Goal: Task Accomplishment & Management: Manage account settings

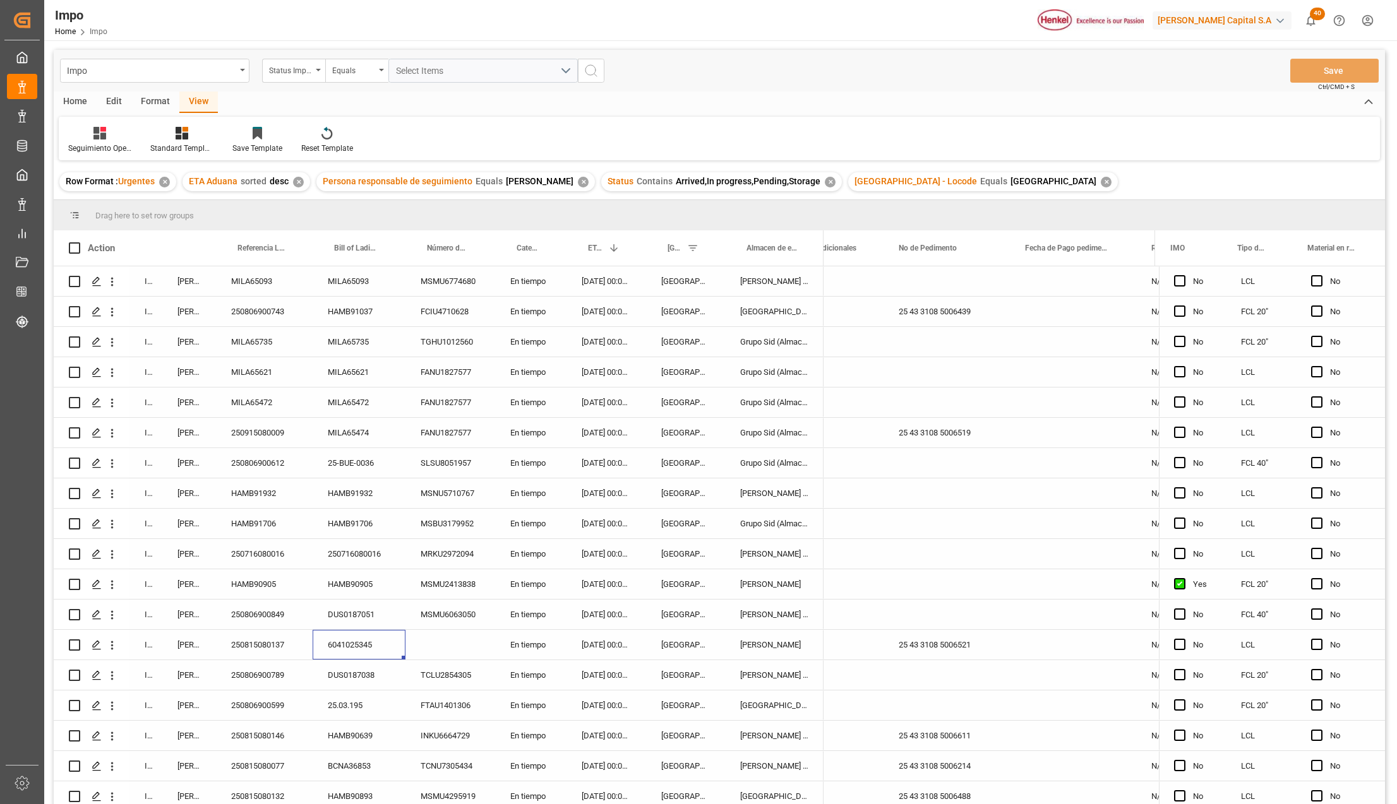
scroll to position [382, 0]
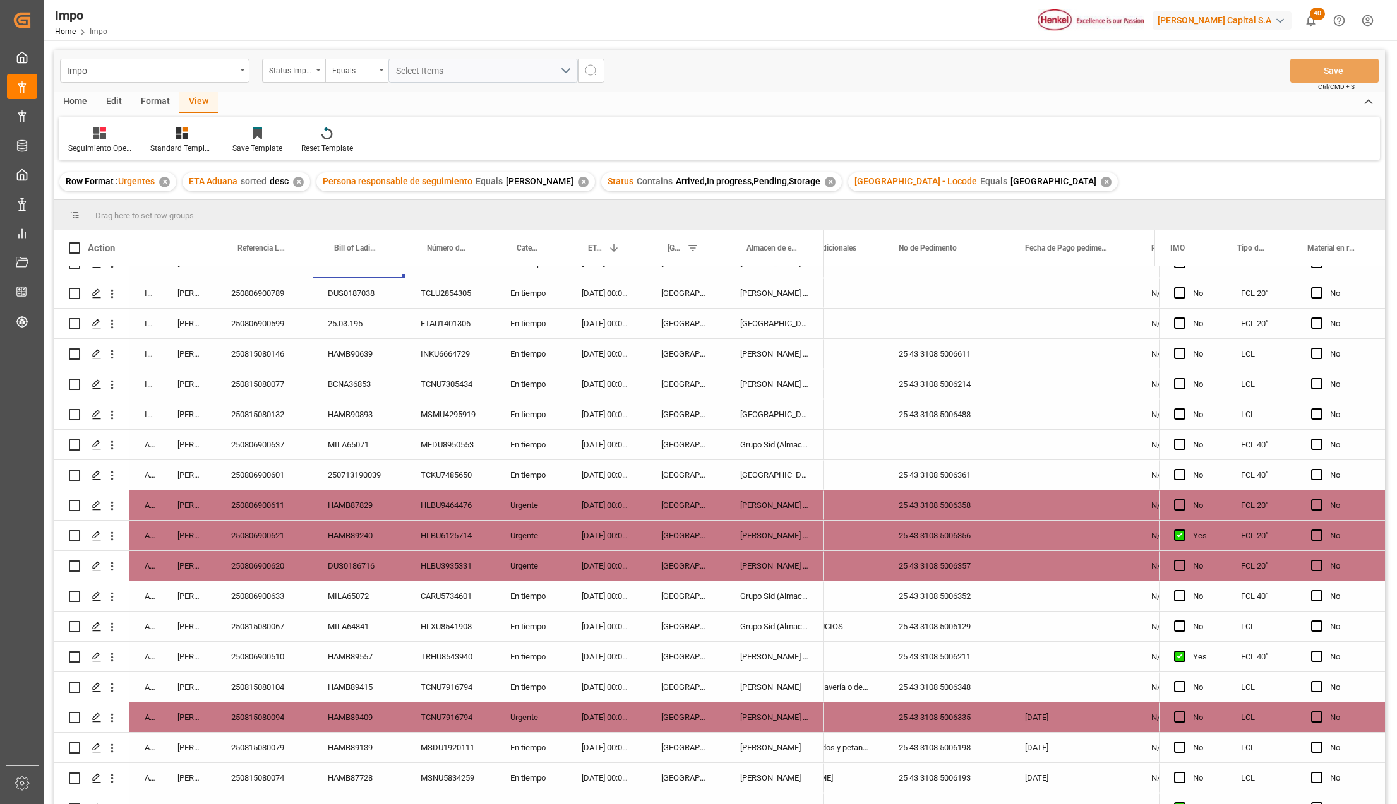
click at [616, 534] on div "11-08-2025 00:00:00" at bounding box center [606, 536] width 80 height 30
click at [799, 534] on div "[PERSON_NAME] Tlalnepantla" at bounding box center [774, 536] width 98 height 30
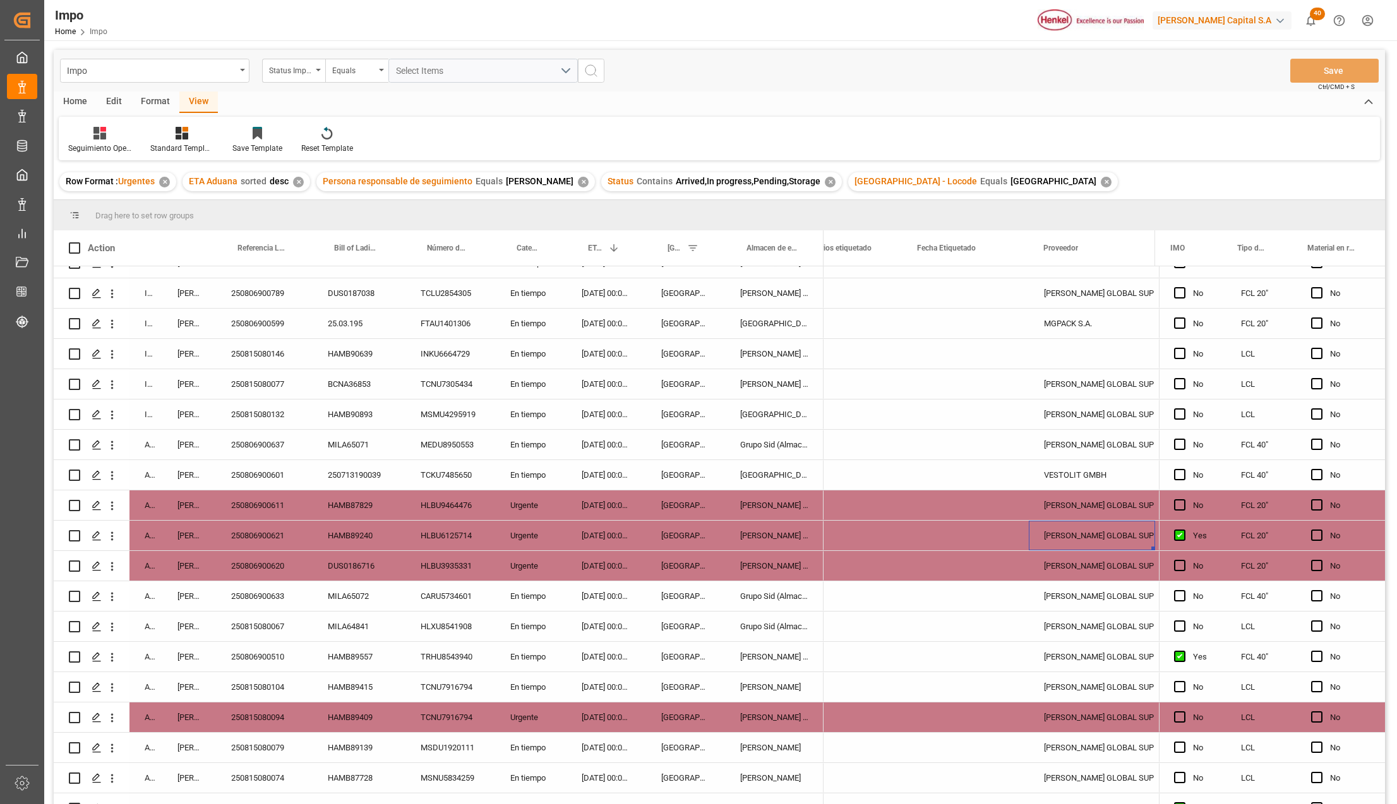
scroll to position [0, 531]
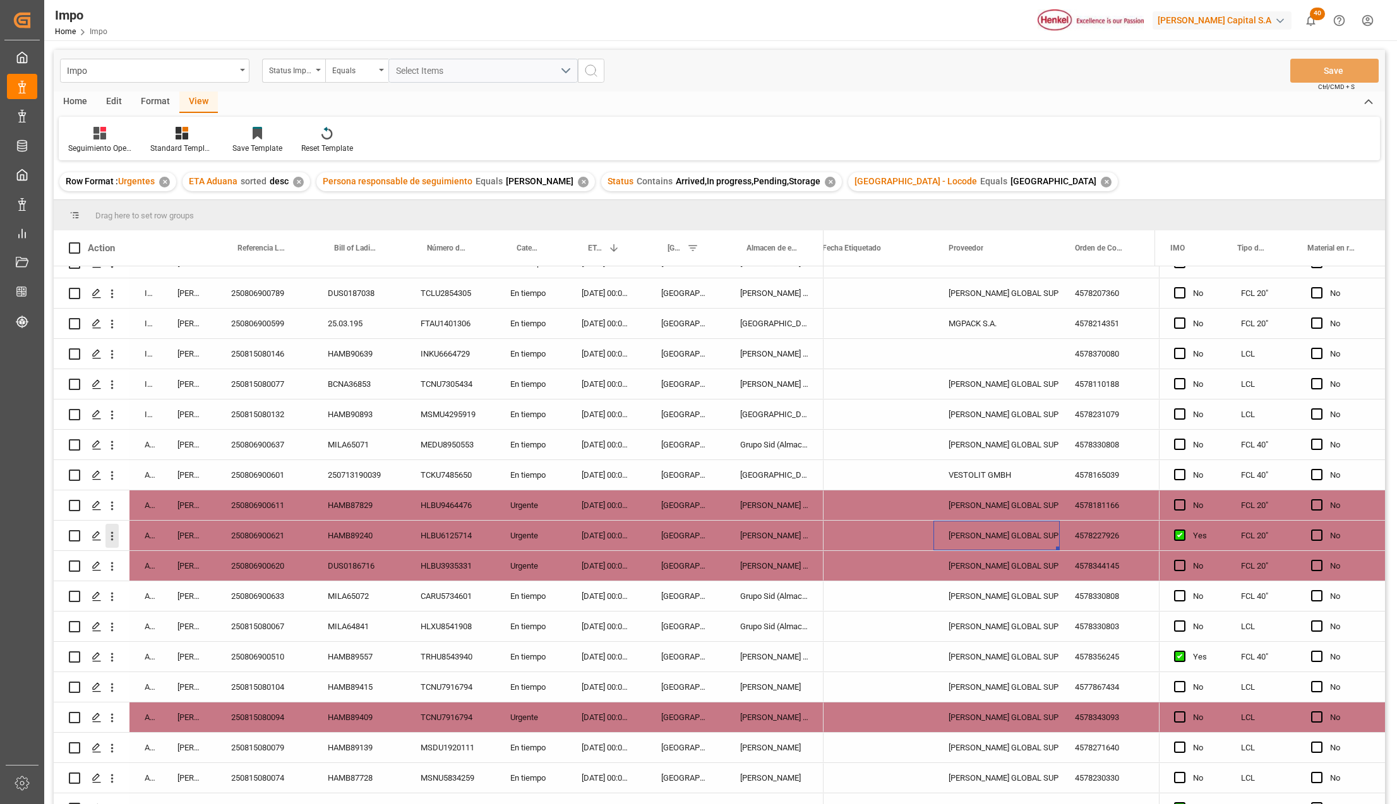
click at [116, 534] on icon "open menu" at bounding box center [111, 536] width 13 height 13
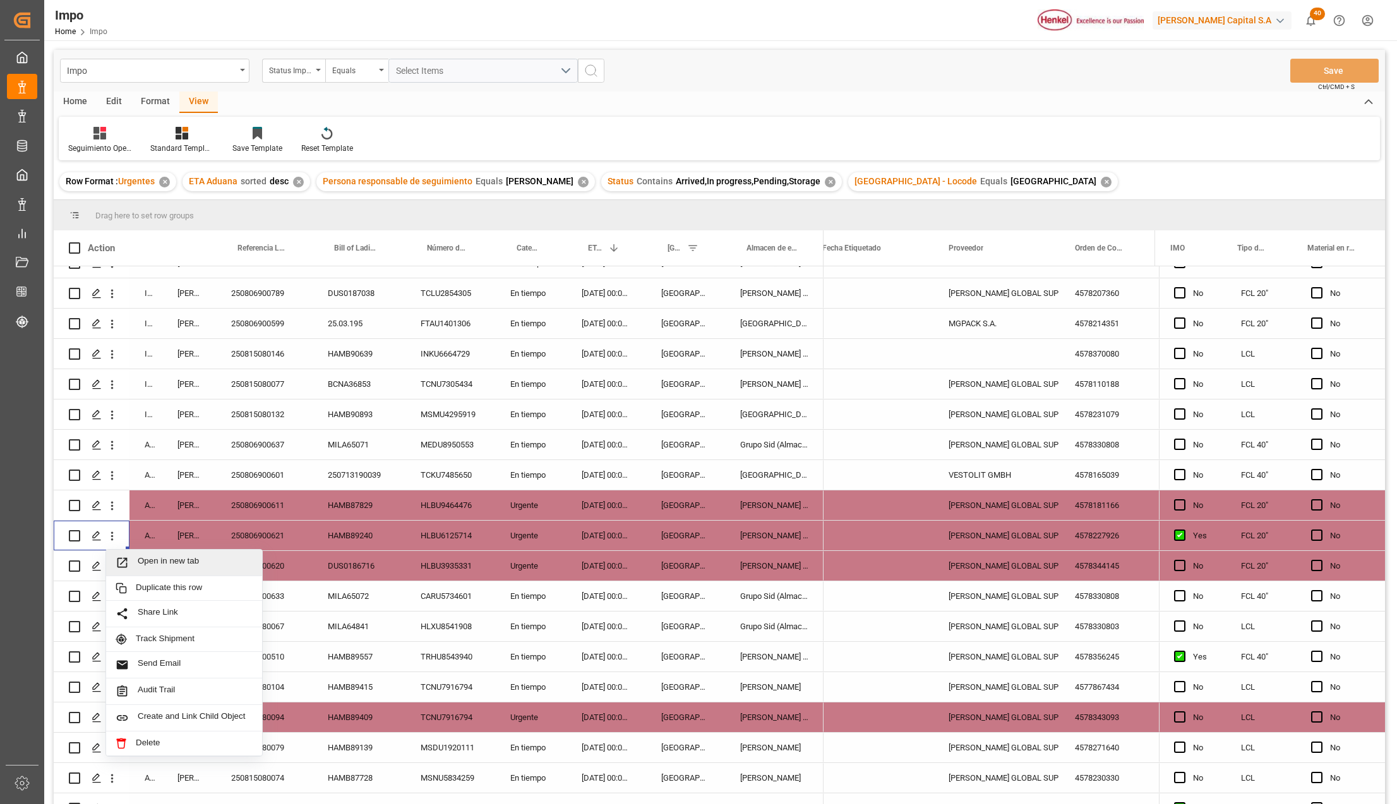
click at [144, 554] on div "Open in new tab" at bounding box center [184, 563] width 156 height 27
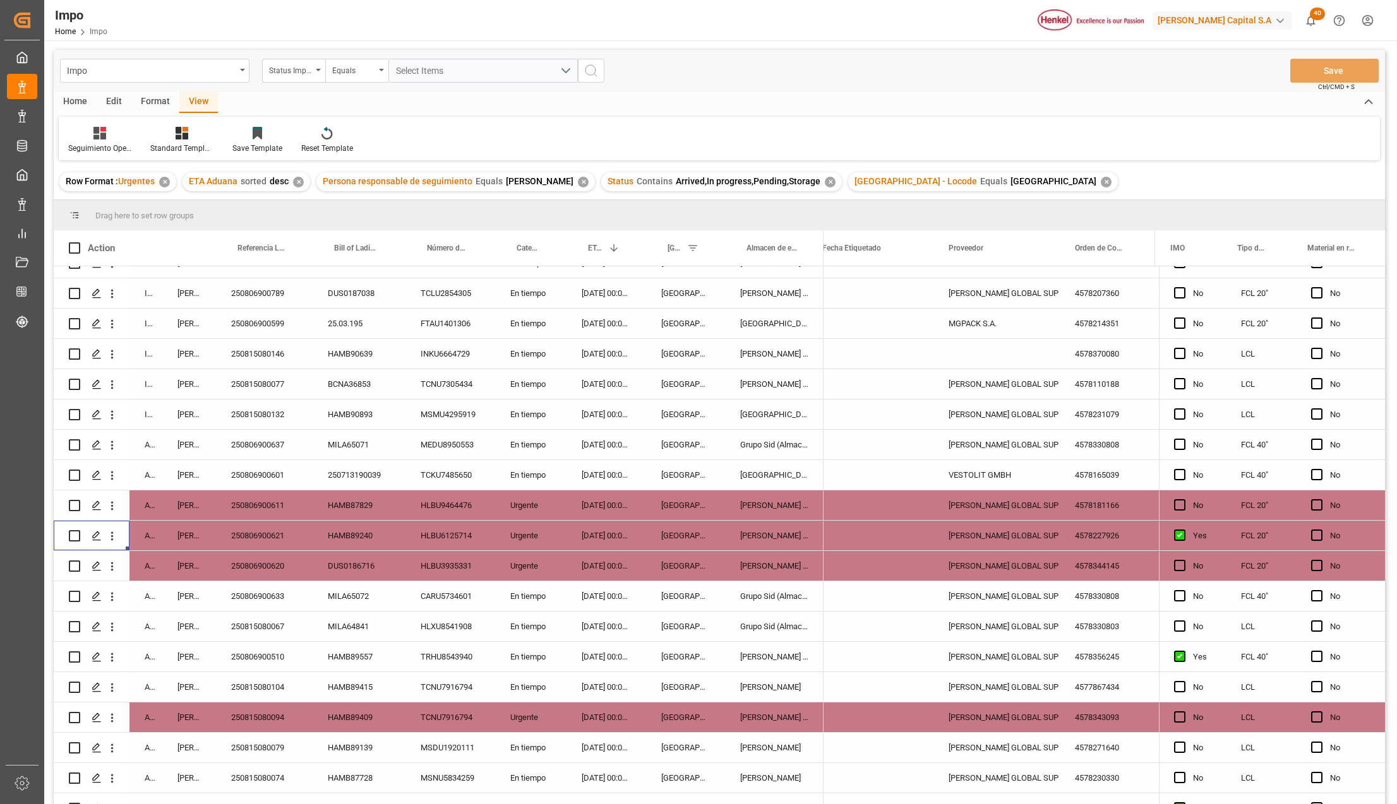
click at [72, 539] on input "Press Space to toggle row selection (unchecked)" at bounding box center [74, 535] width 11 height 11
checkbox input "true"
click at [81, 101] on div "Home" at bounding box center [75, 102] width 43 height 21
click at [112, 94] on div "Edit" at bounding box center [114, 102] width 35 height 21
click at [188, 133] on icon at bounding box center [186, 133] width 13 height 13
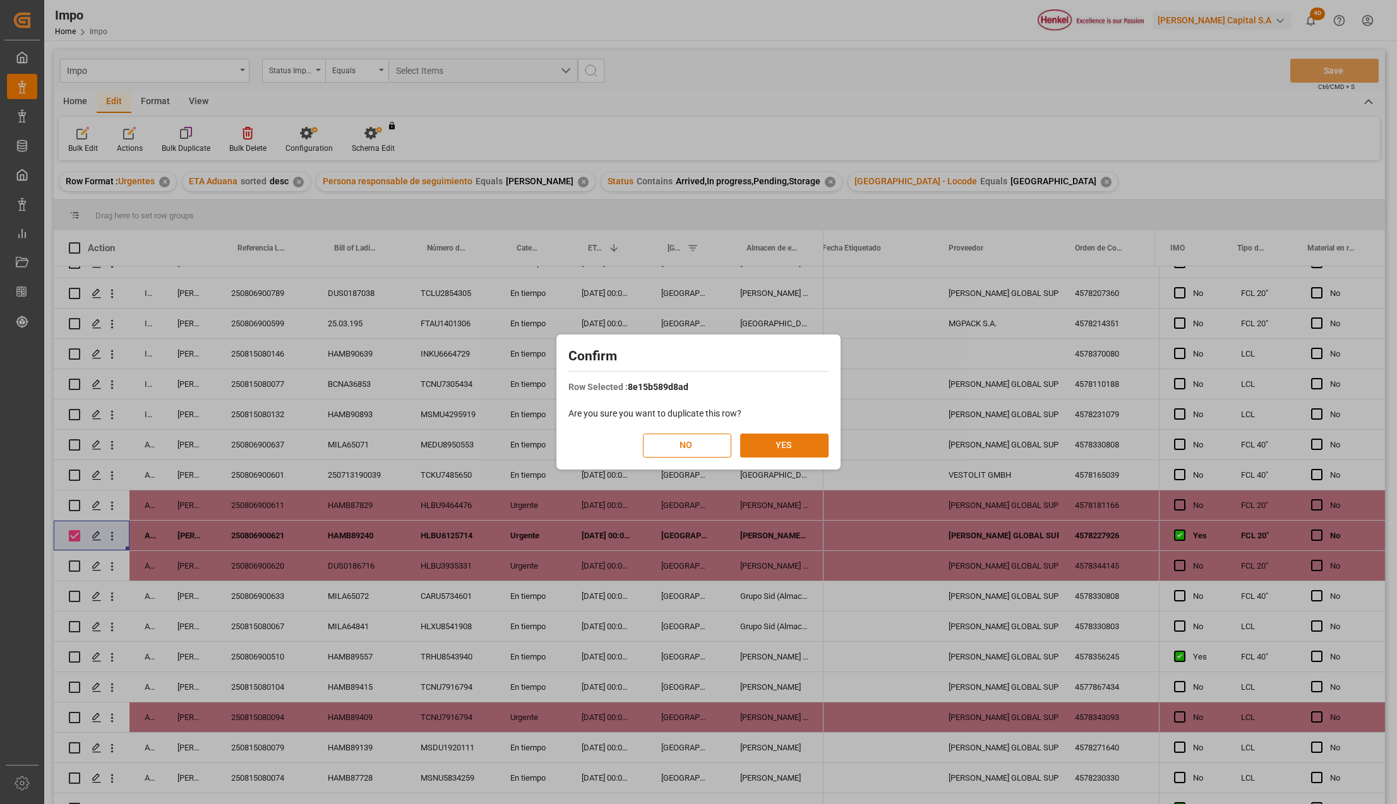
click at [811, 441] on button "YES" at bounding box center [784, 446] width 88 height 24
click at [354, 501] on div "Confirm Row Selected : 8e15b589d8ad Are you sure you want to duplicate this row…" at bounding box center [698, 402] width 1397 height 804
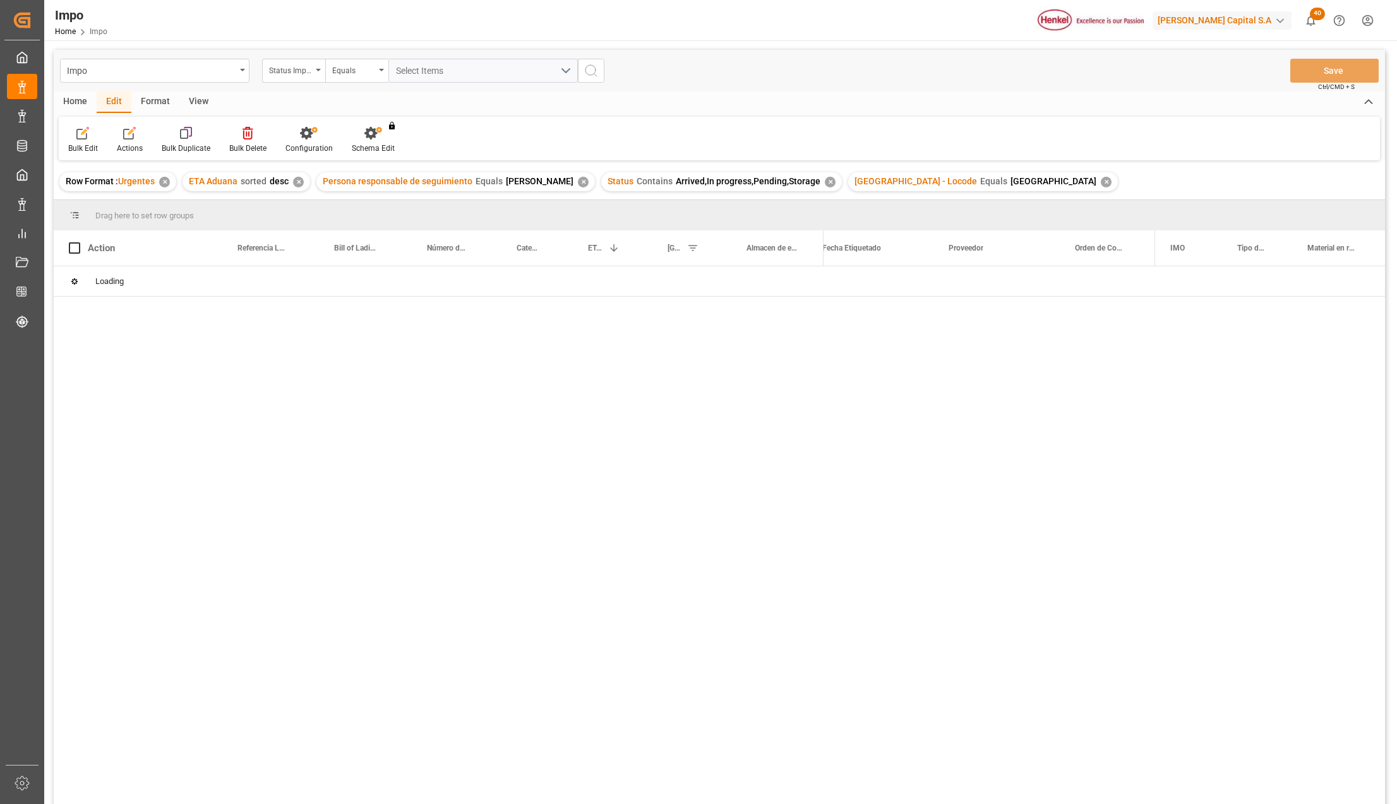
scroll to position [0, 0]
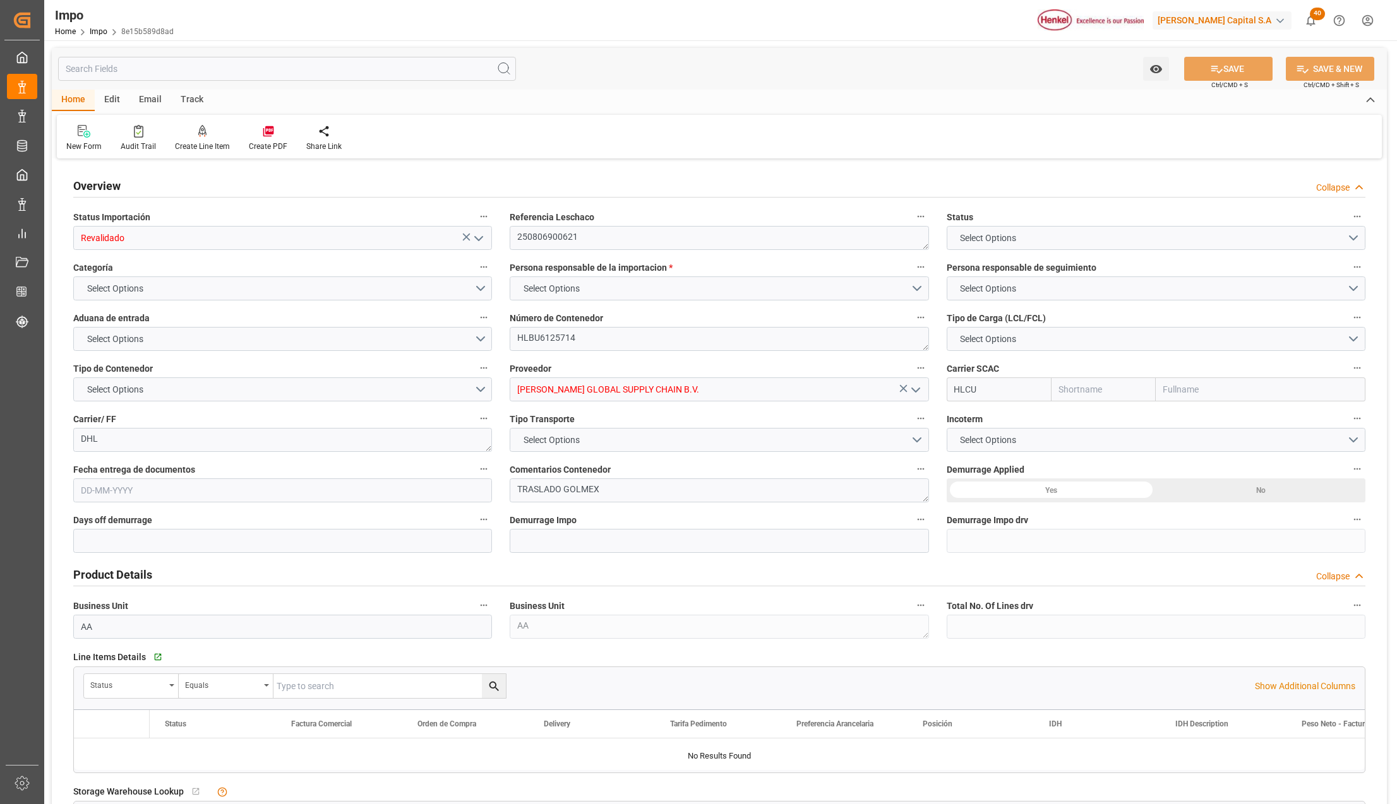
type input "Hapag Lloyd"
type input "Hapag Lloyd Aktiengesellschaft"
type input "3"
type input "25"
type input "10"
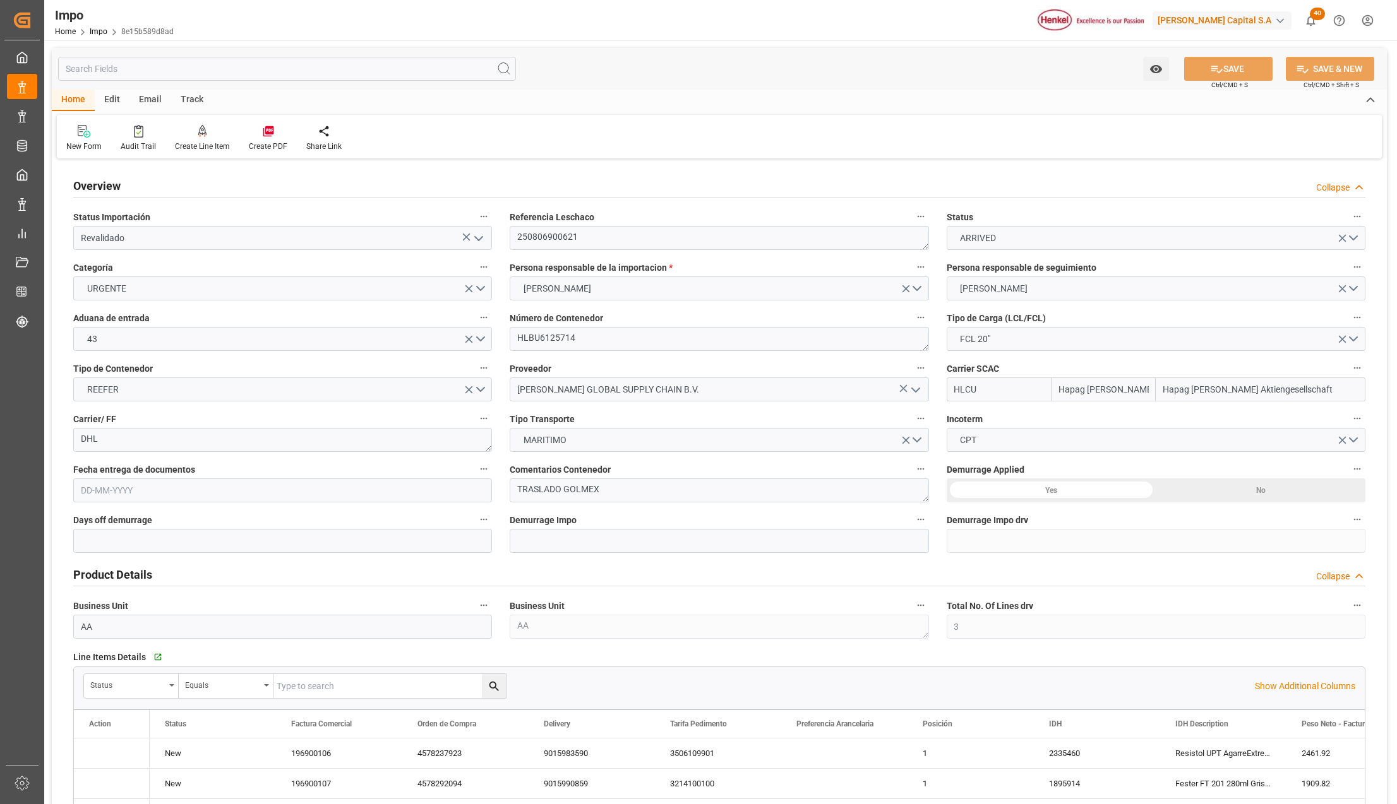
type input "[DATE]"
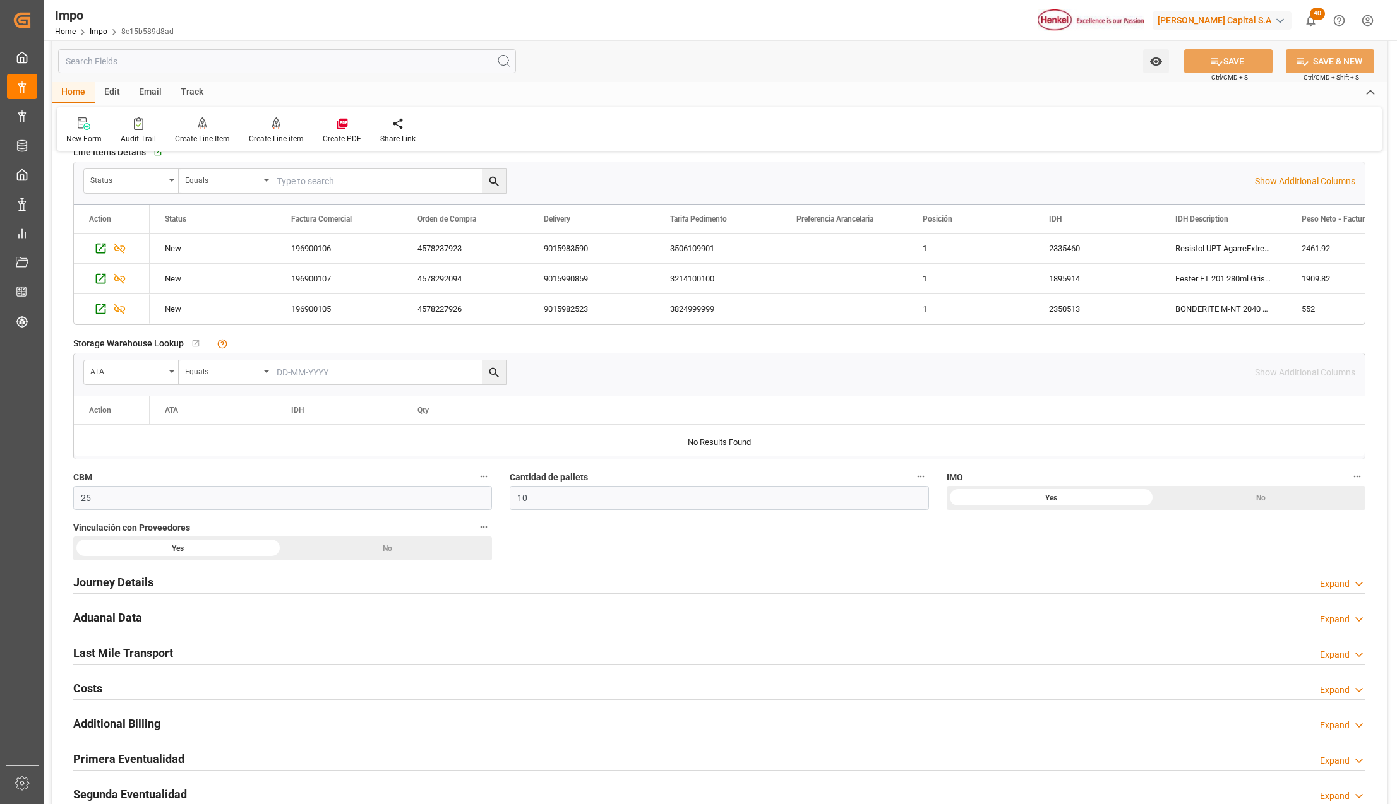
scroll to position [842, 0]
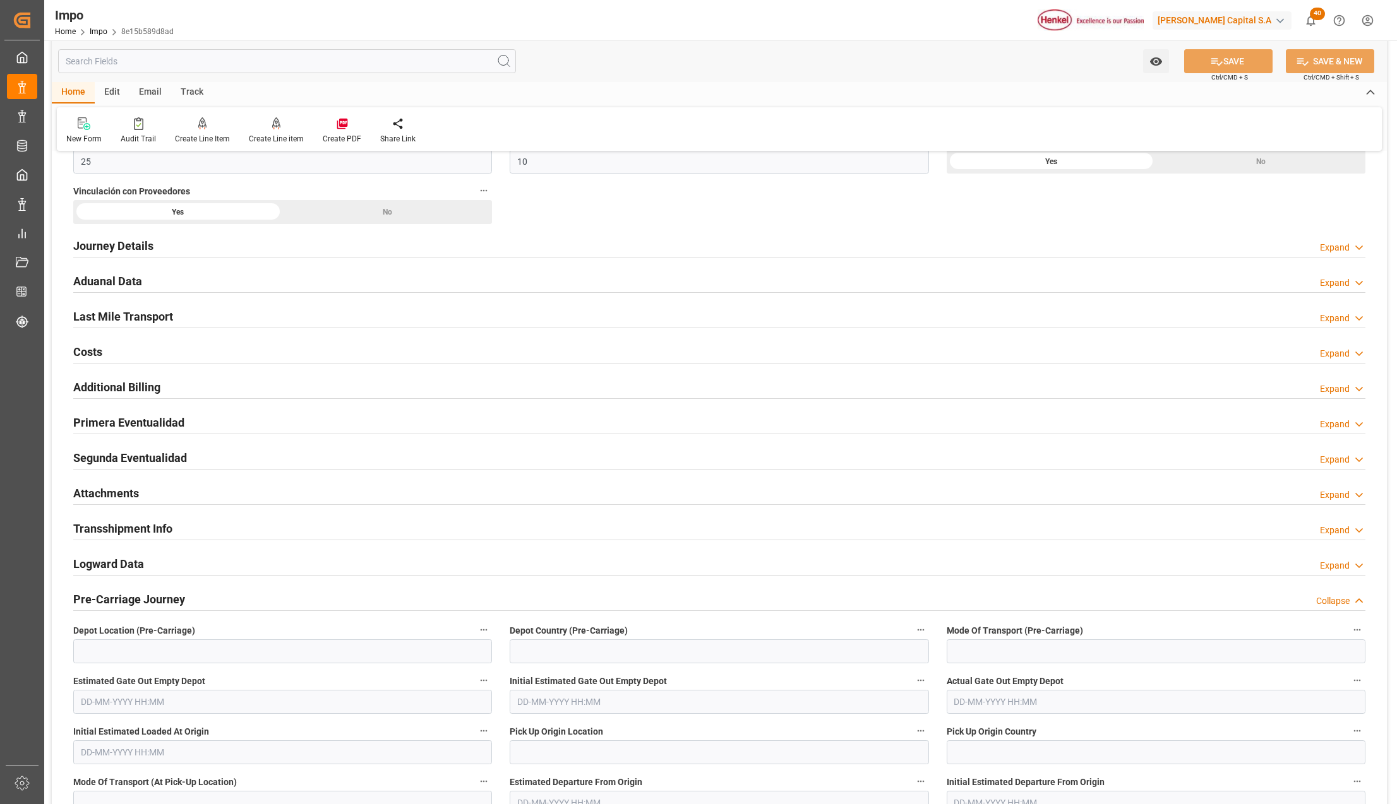
click at [98, 427] on h2 "Primera Eventualidad" at bounding box center [128, 422] width 111 height 17
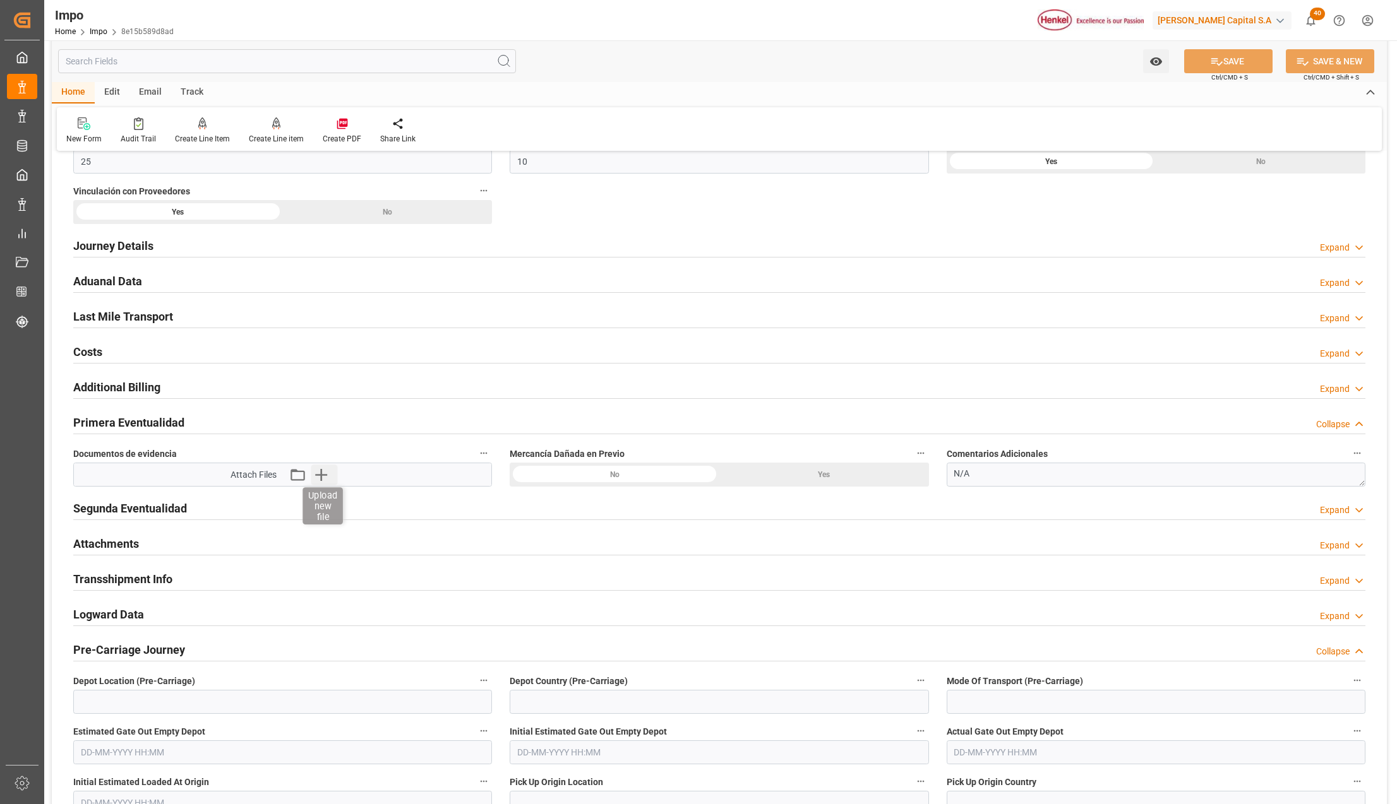
click at [321, 480] on icon "button" at bounding box center [321, 475] width 12 height 12
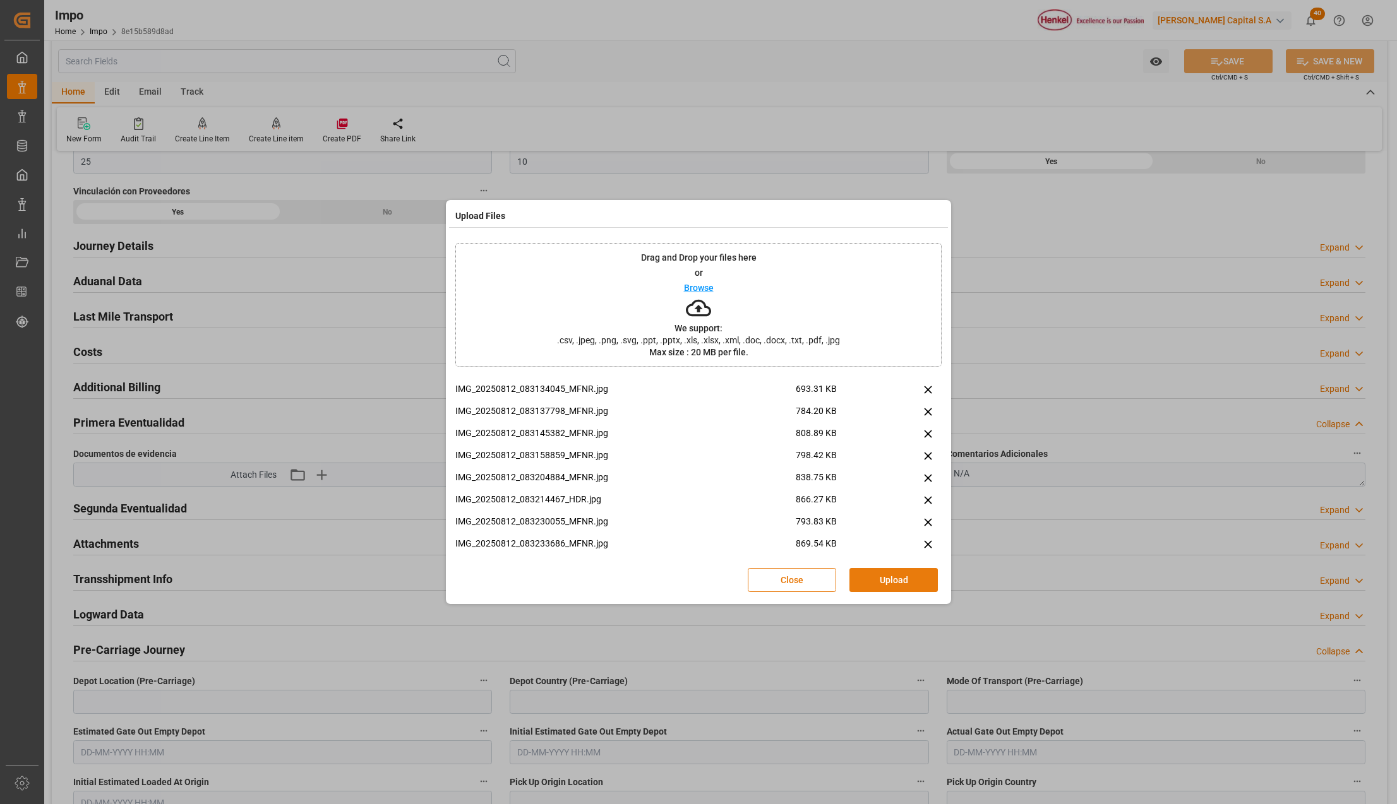
click at [882, 580] on button "Upload" at bounding box center [893, 580] width 88 height 24
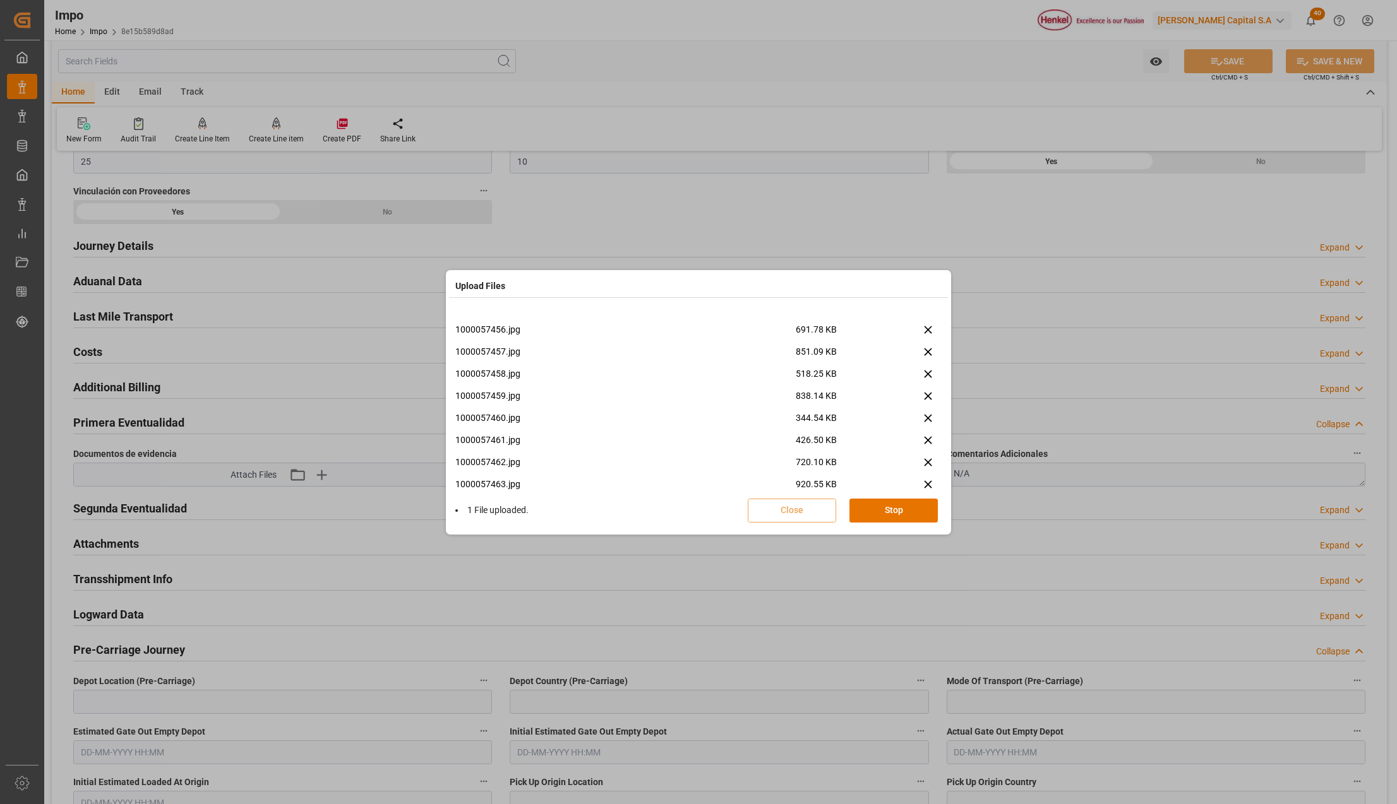
scroll to position [2705, 0]
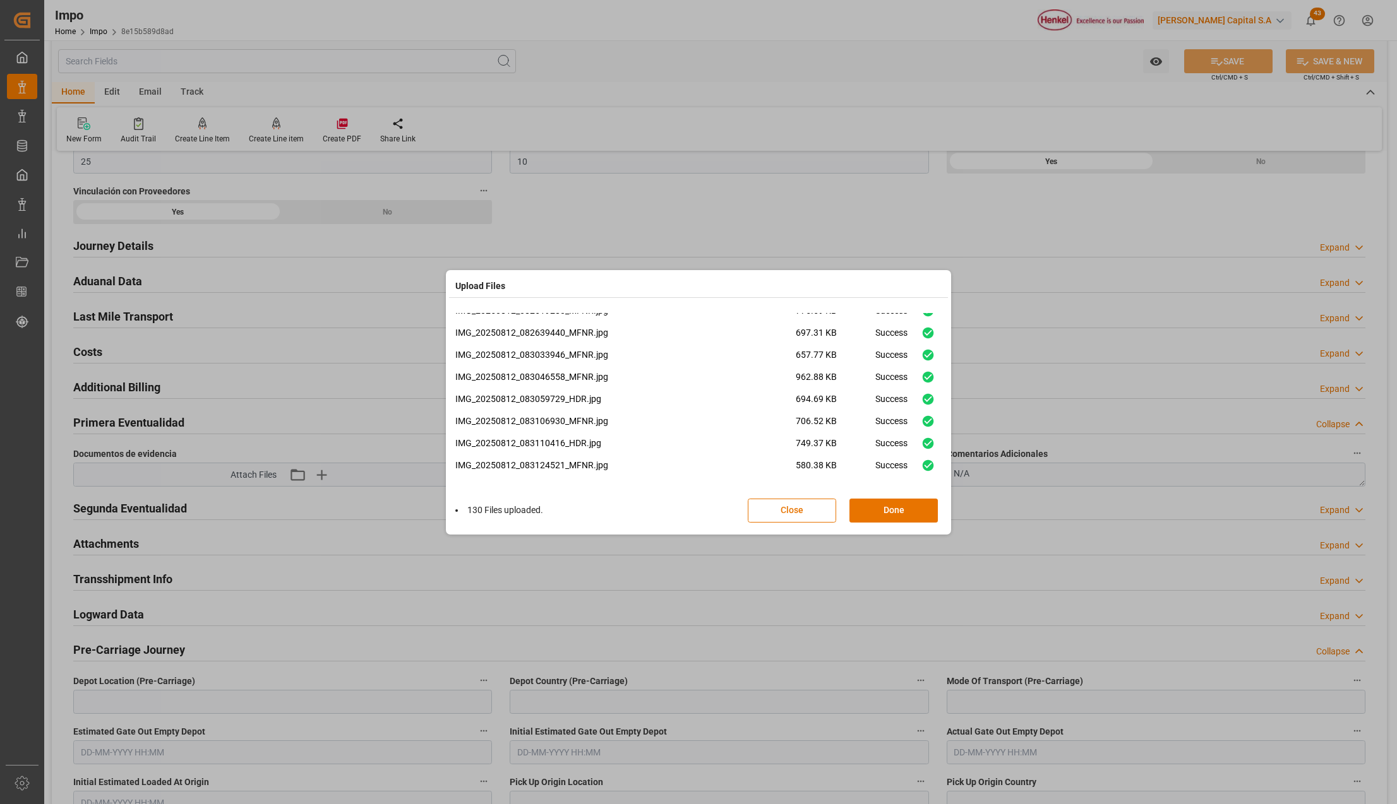
click at [894, 515] on button "Done" at bounding box center [893, 511] width 88 height 24
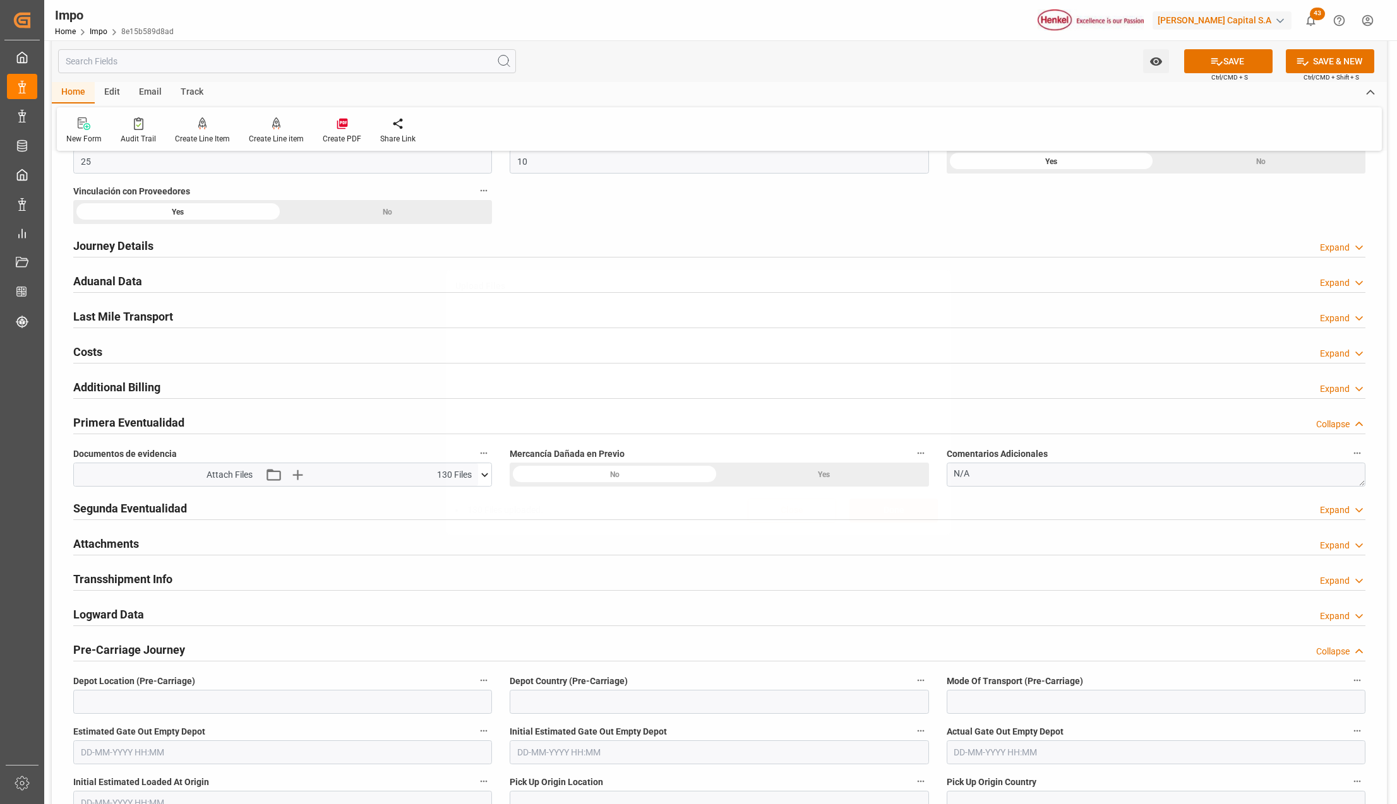
scroll to position [0, 0]
click at [1205, 58] on button "SAVE" at bounding box center [1228, 61] width 88 height 24
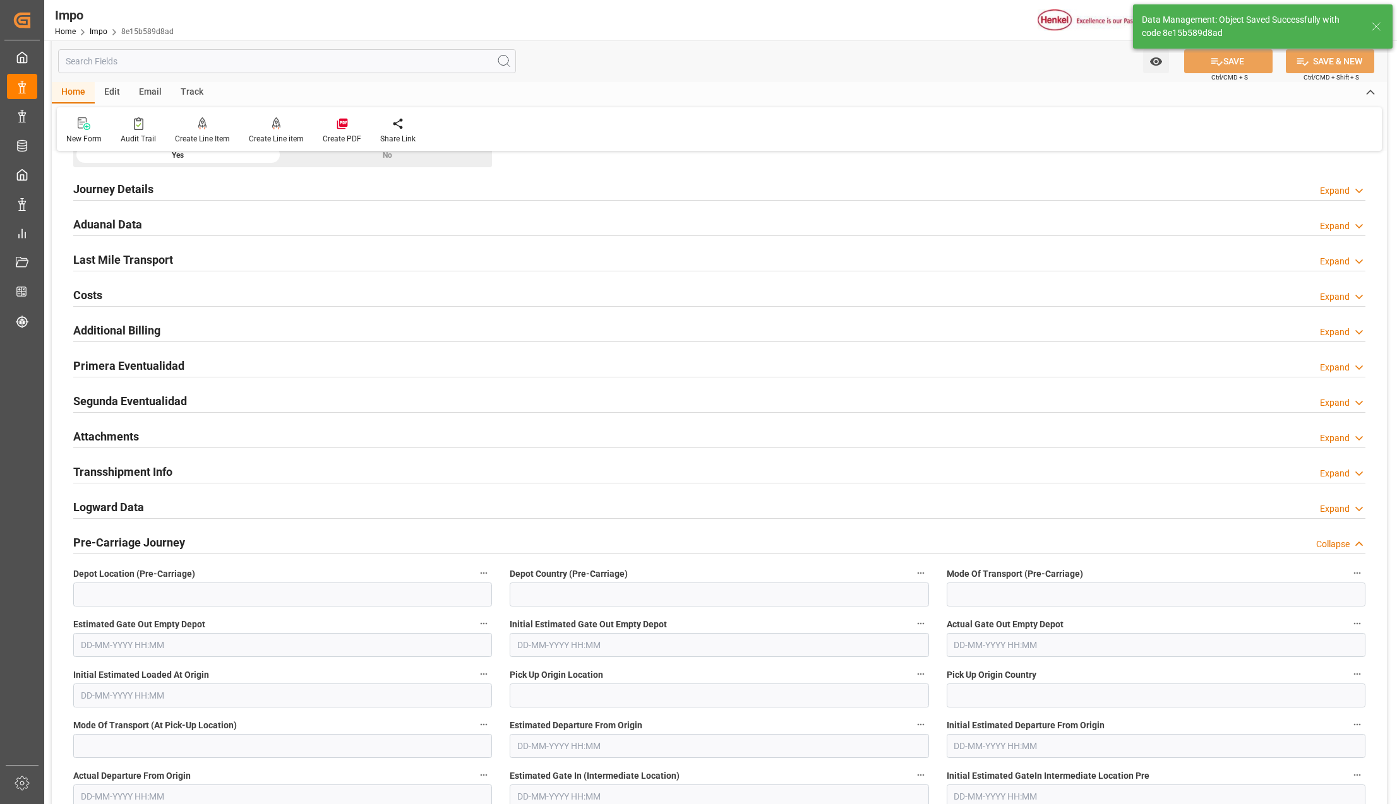
type input "1"
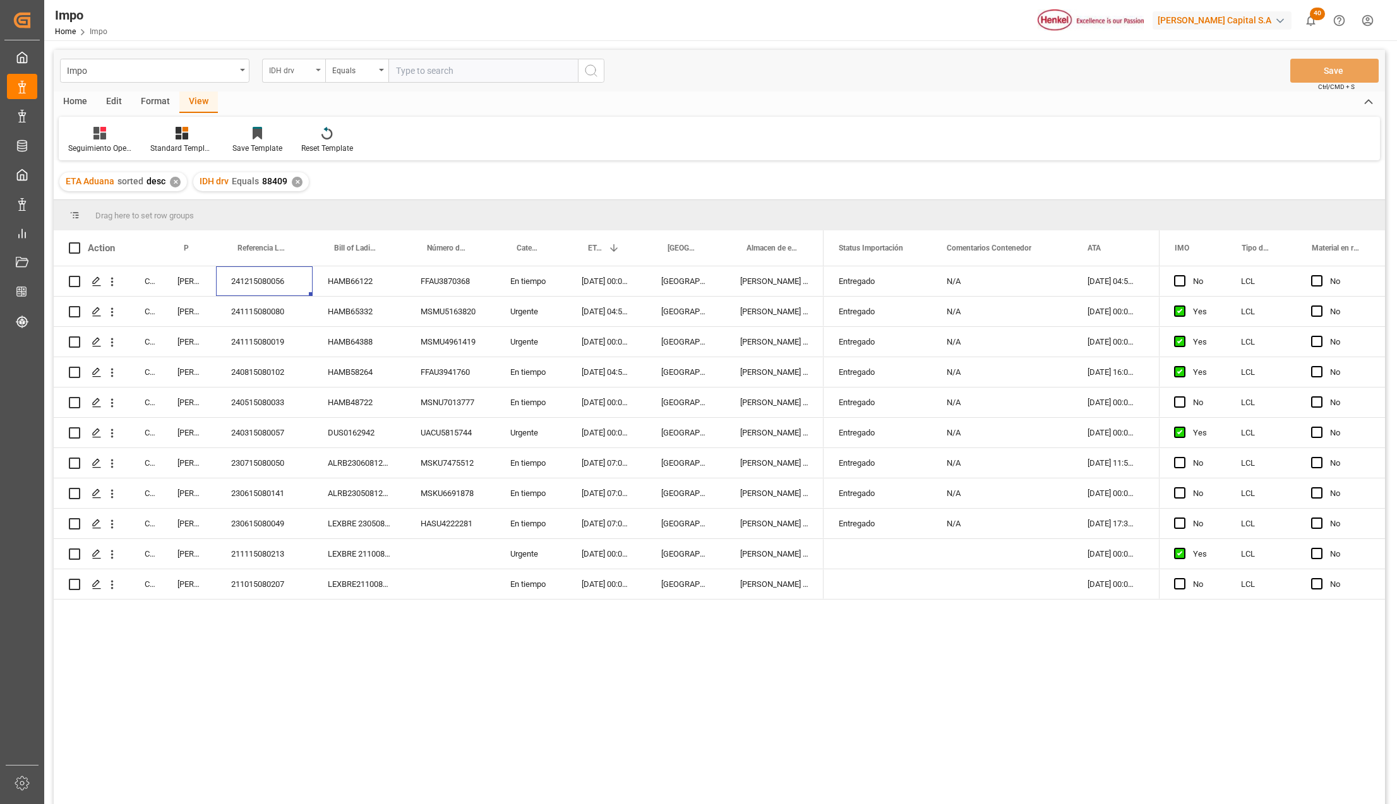
click at [316, 67] on div "IDH drv" at bounding box center [293, 71] width 63 height 24
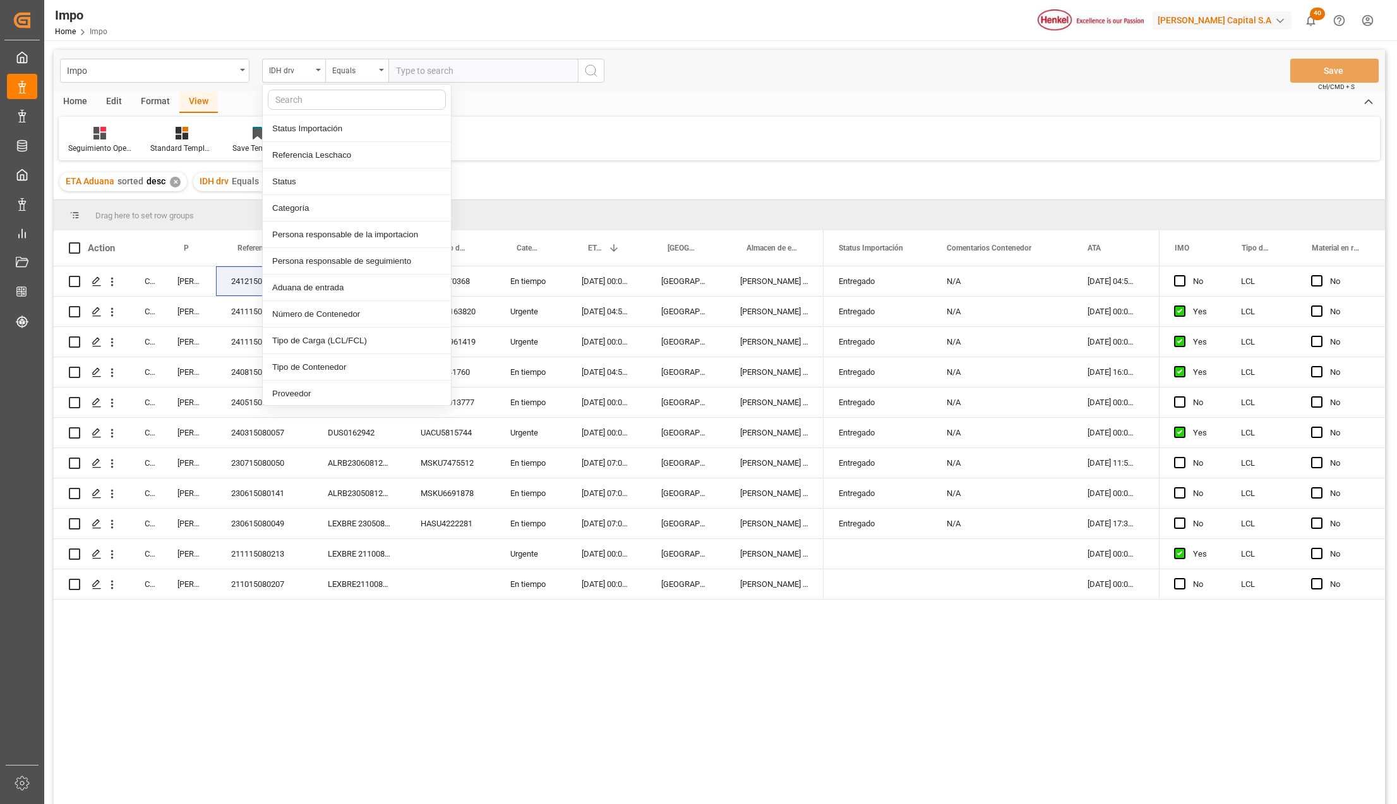
click at [308, 100] on input "text" at bounding box center [357, 100] width 178 height 20
type input "ref"
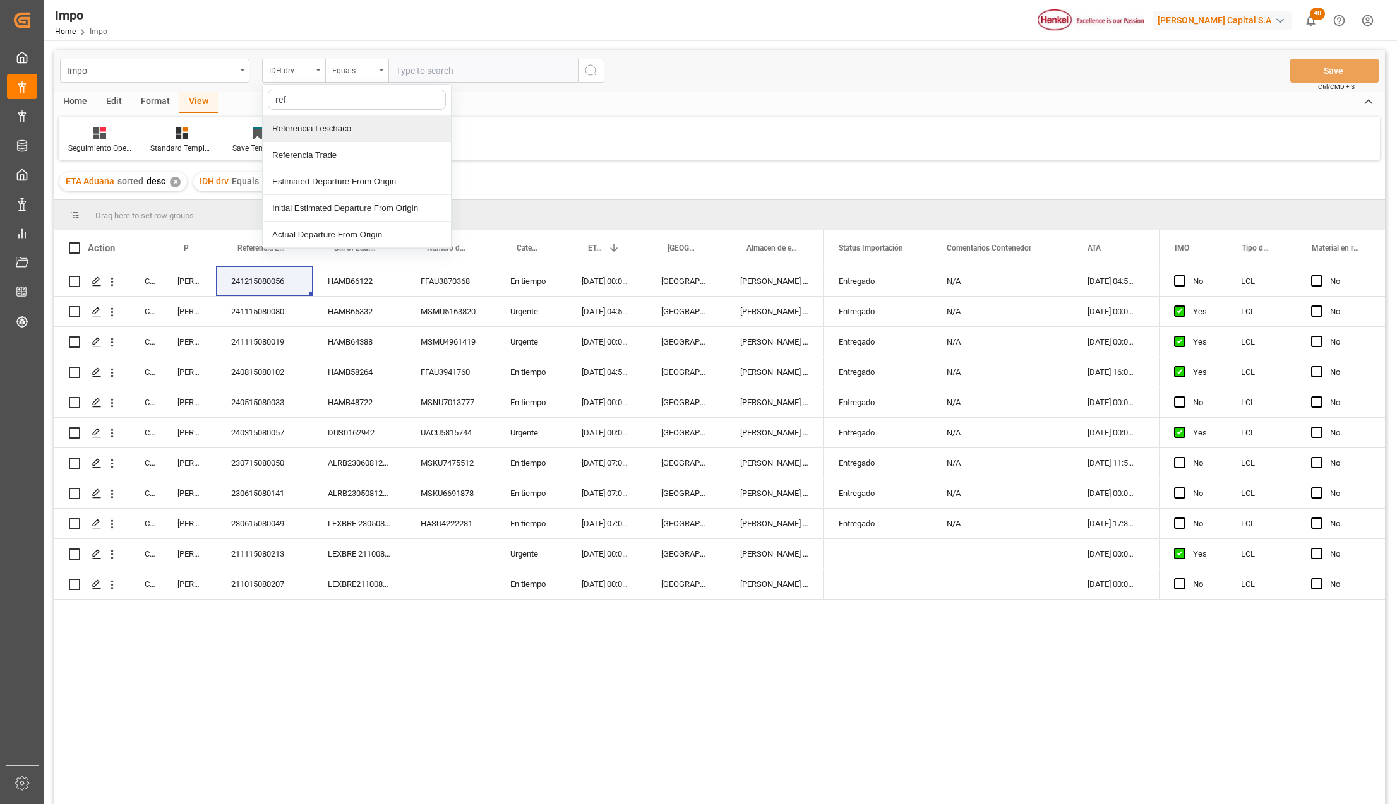
click at [302, 124] on div "Referencia Leschaco" at bounding box center [357, 129] width 188 height 27
click at [412, 67] on input "text" at bounding box center [482, 71] width 189 height 24
paste input "250706900801"
type input "250706900801"
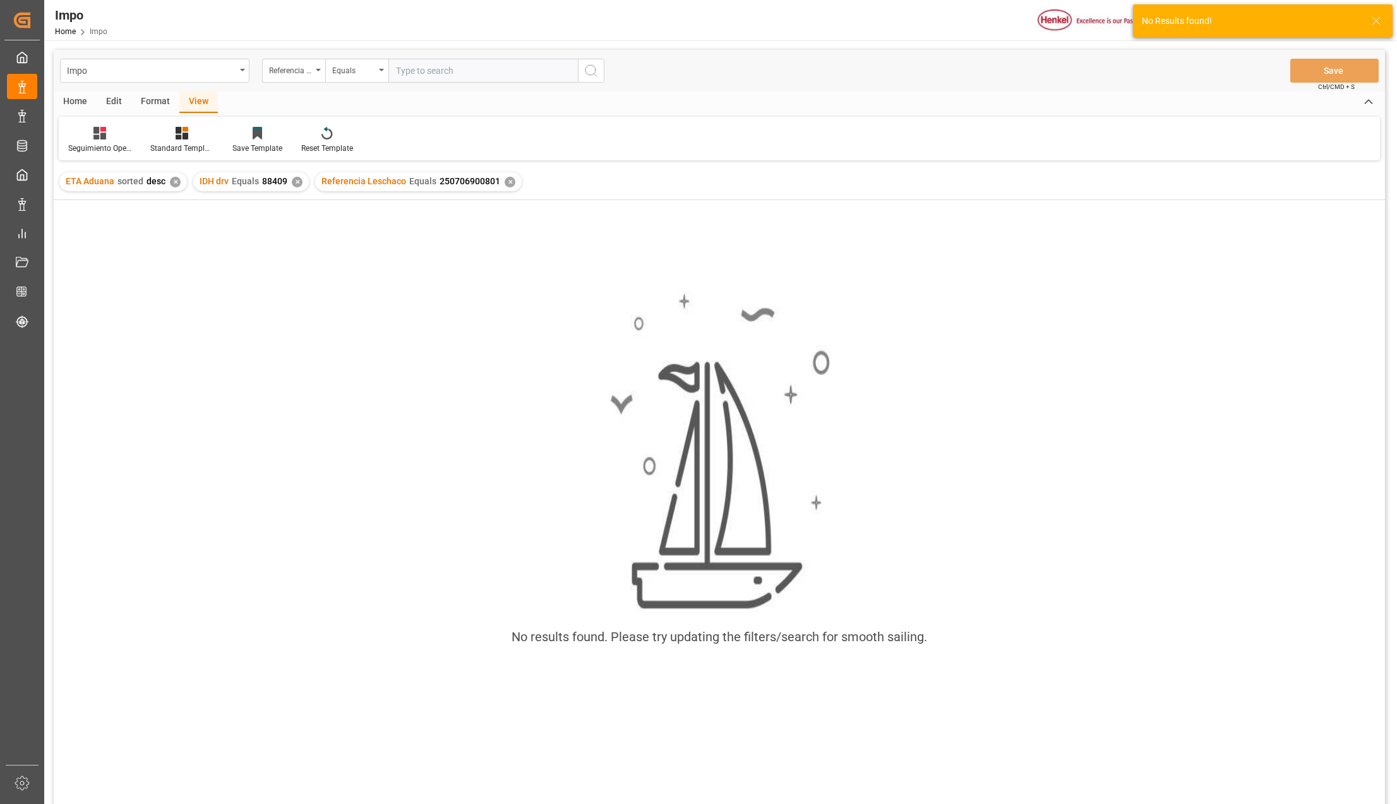
click at [294, 182] on div "✕" at bounding box center [297, 182] width 11 height 11
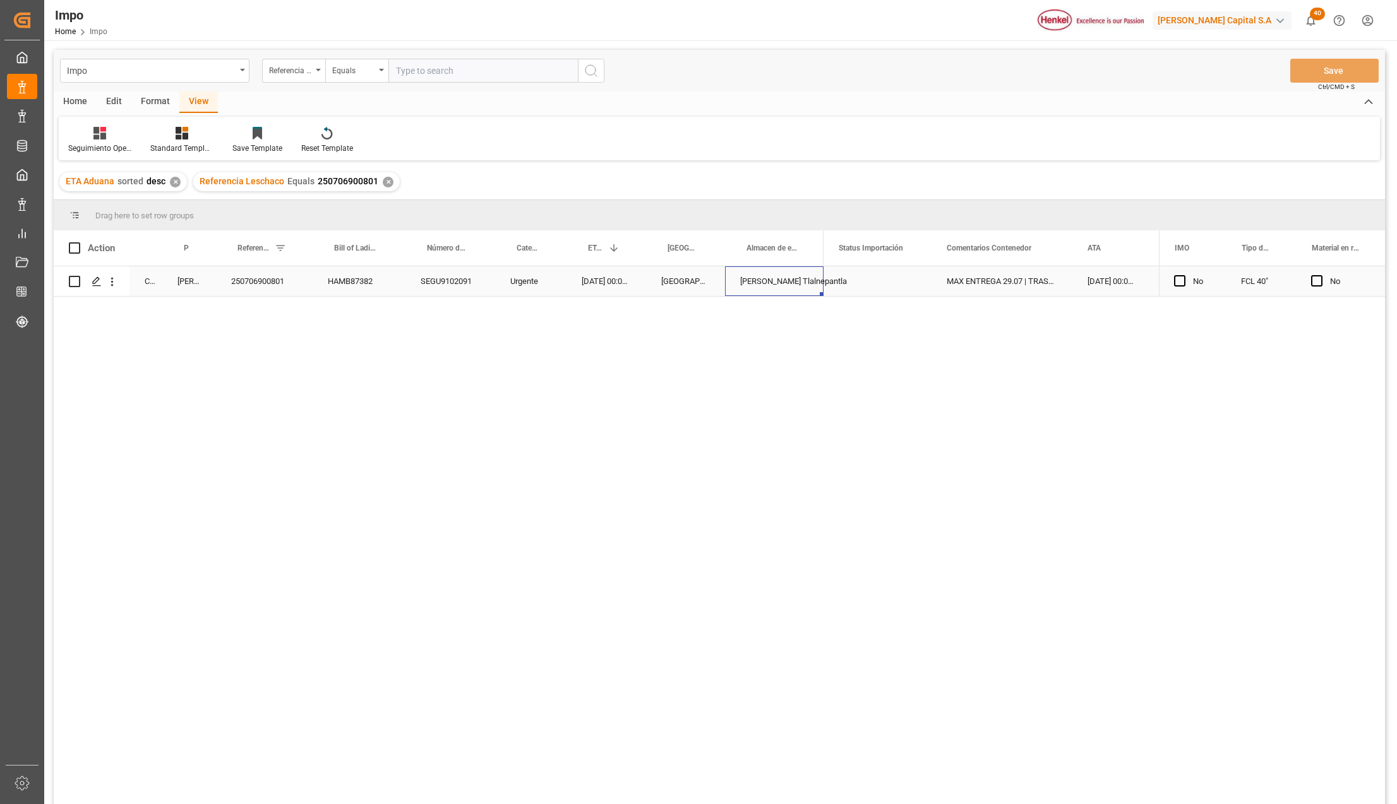
click at [811, 291] on div "[PERSON_NAME] Tlalnepantla" at bounding box center [774, 281] width 98 height 30
drag, startPoint x: 1027, startPoint y: 236, endPoint x: 1079, endPoint y: 253, distance: 55.1
click at [1079, 253] on div at bounding box center [1080, 247] width 5 height 35
click at [347, 509] on div "Completed Martha Gonzalez 250706900801 HAMB87382 SEGU9102091 Urgente 21-07-2025…" at bounding box center [719, 537] width 1331 height 542
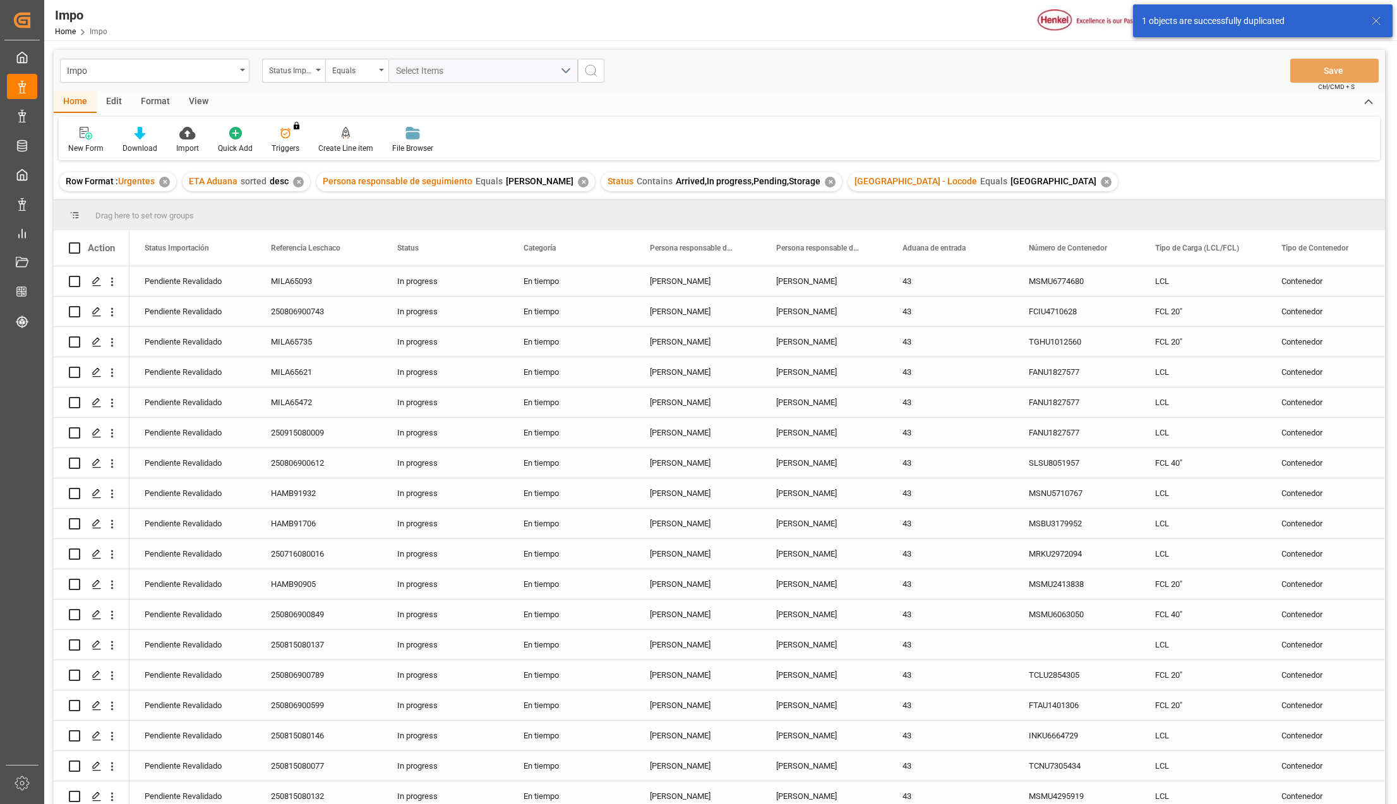
click at [195, 99] on div "View" at bounding box center [198, 102] width 39 height 21
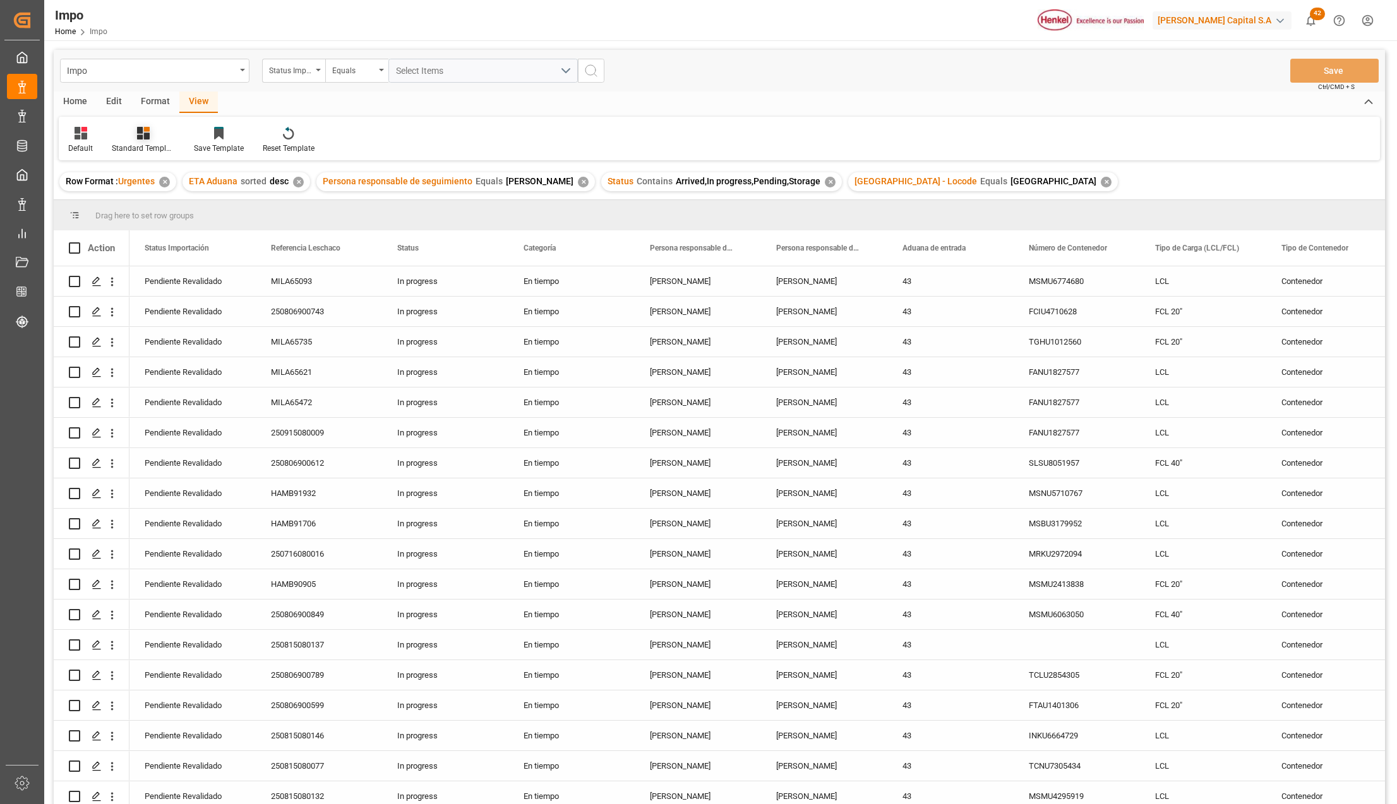
click at [145, 135] on icon at bounding box center [143, 133] width 13 height 13
click at [152, 175] on div "Seguimiento Operativo" at bounding box center [177, 178] width 110 height 13
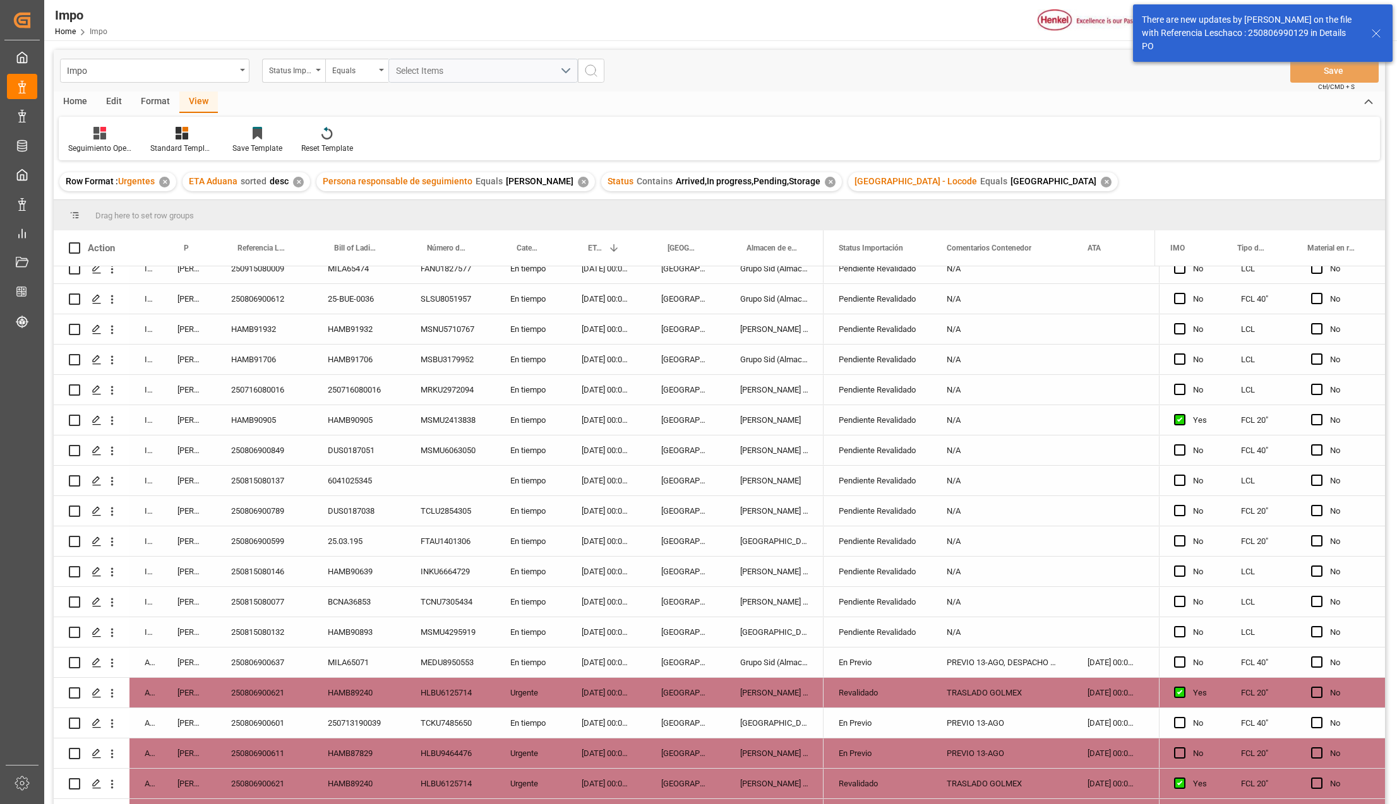
scroll to position [337, 0]
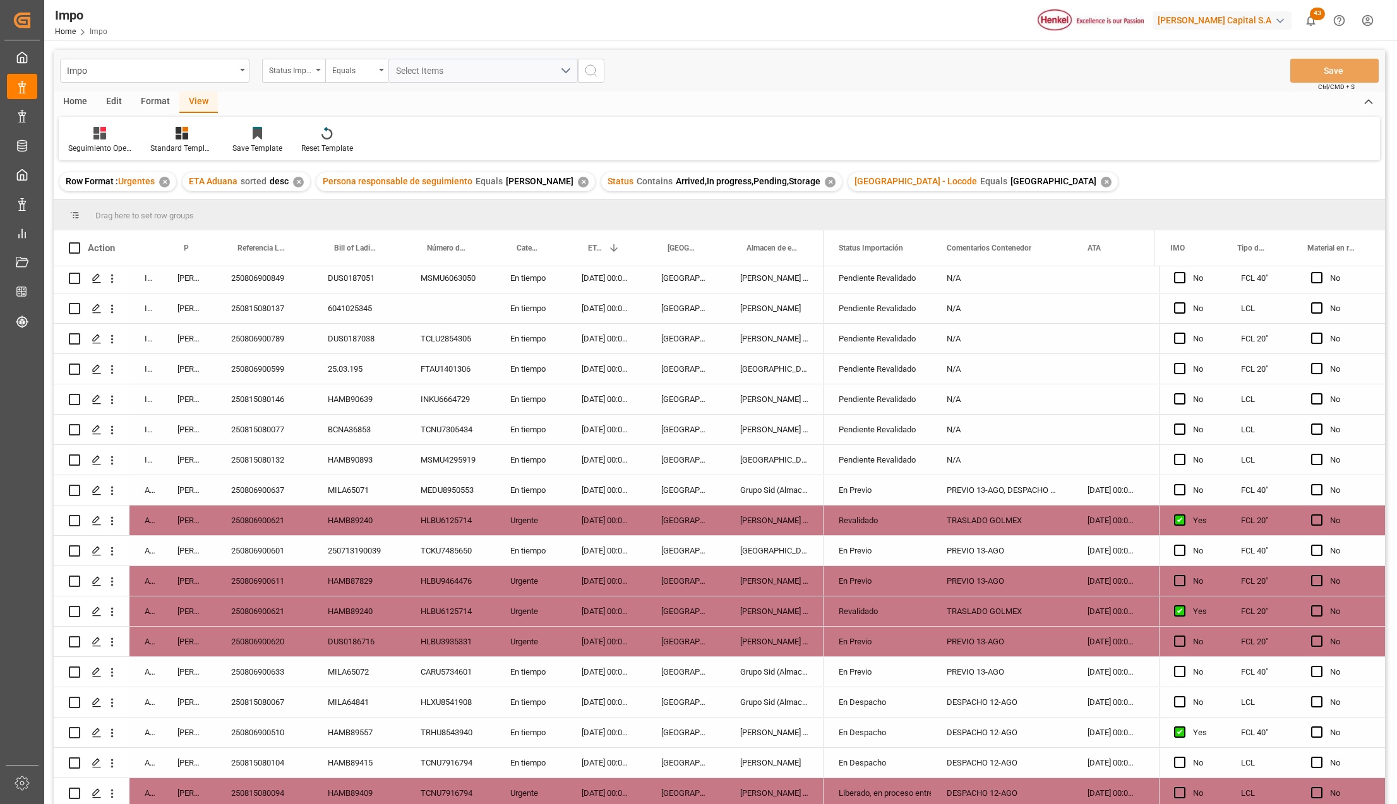
click at [743, 602] on div "[PERSON_NAME] Tlalnepantla" at bounding box center [774, 612] width 98 height 30
click at [265, 524] on div "250806900621" at bounding box center [264, 521] width 97 height 30
click at [289, 246] on span at bounding box center [291, 247] width 11 height 11
click at [357, 249] on span "filter" at bounding box center [366, 250] width 57 height 23
click at [330, 309] on input "Filter Value" at bounding box center [350, 316] width 124 height 25
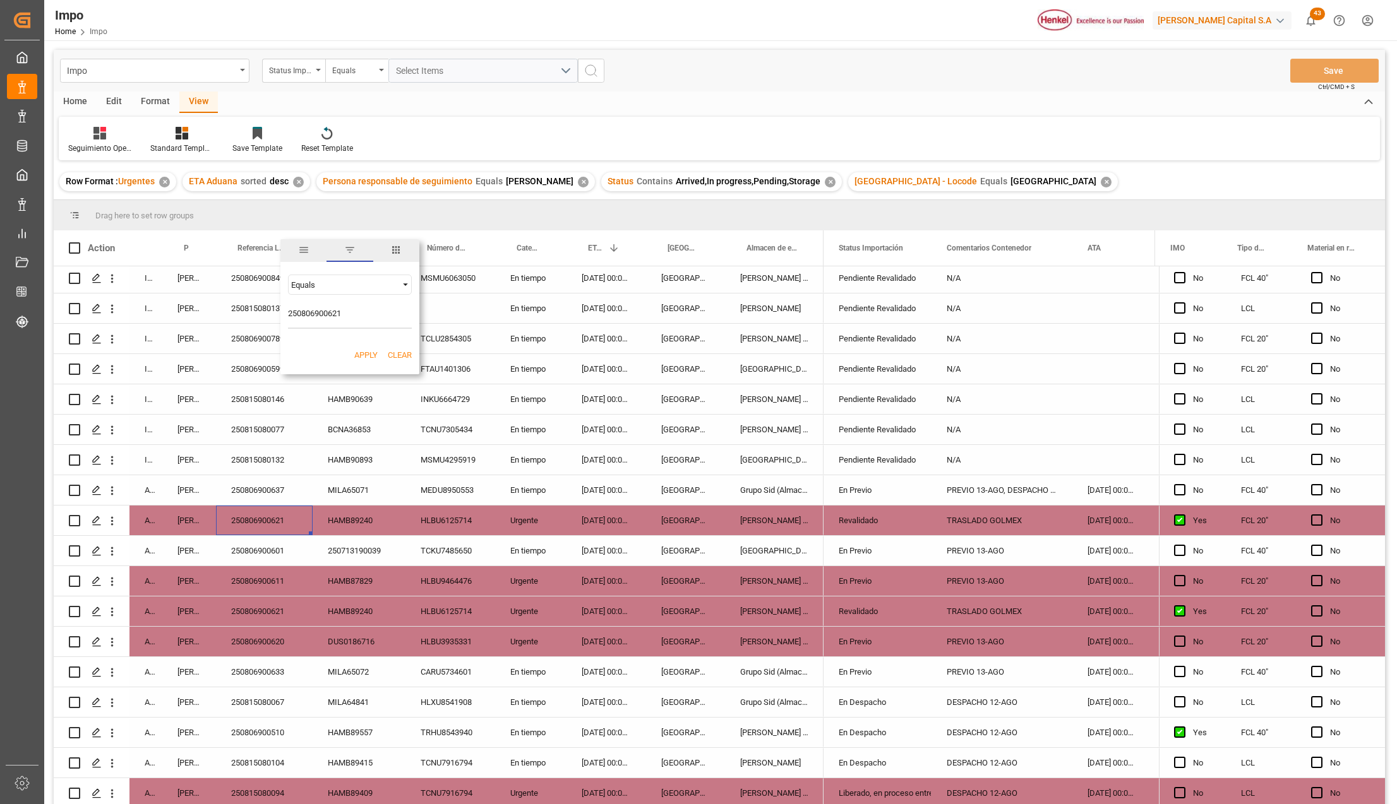
type input "250806900621"
click at [367, 354] on button "Apply" at bounding box center [365, 355] width 23 height 13
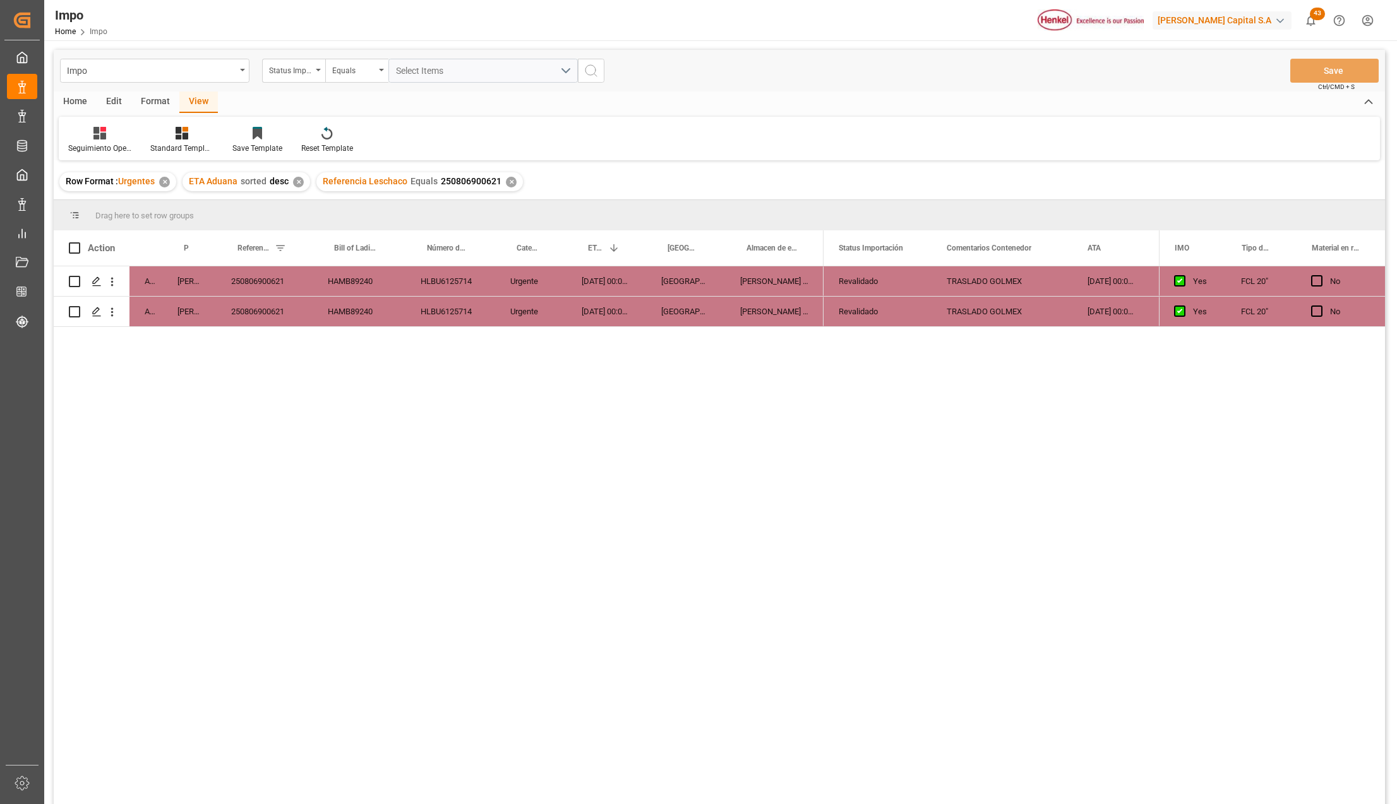
click at [745, 325] on div "[PERSON_NAME] Tlalnepantla" at bounding box center [774, 312] width 98 height 30
click at [983, 271] on div "Press SPACE to select this row." at bounding box center [990, 281] width 19 height 29
click at [988, 278] on span "Press SPACE to select this row." at bounding box center [986, 280] width 11 height 11
click at [990, 275] on input "Press SPACE to select this row." at bounding box center [990, 275] width 0 height 0
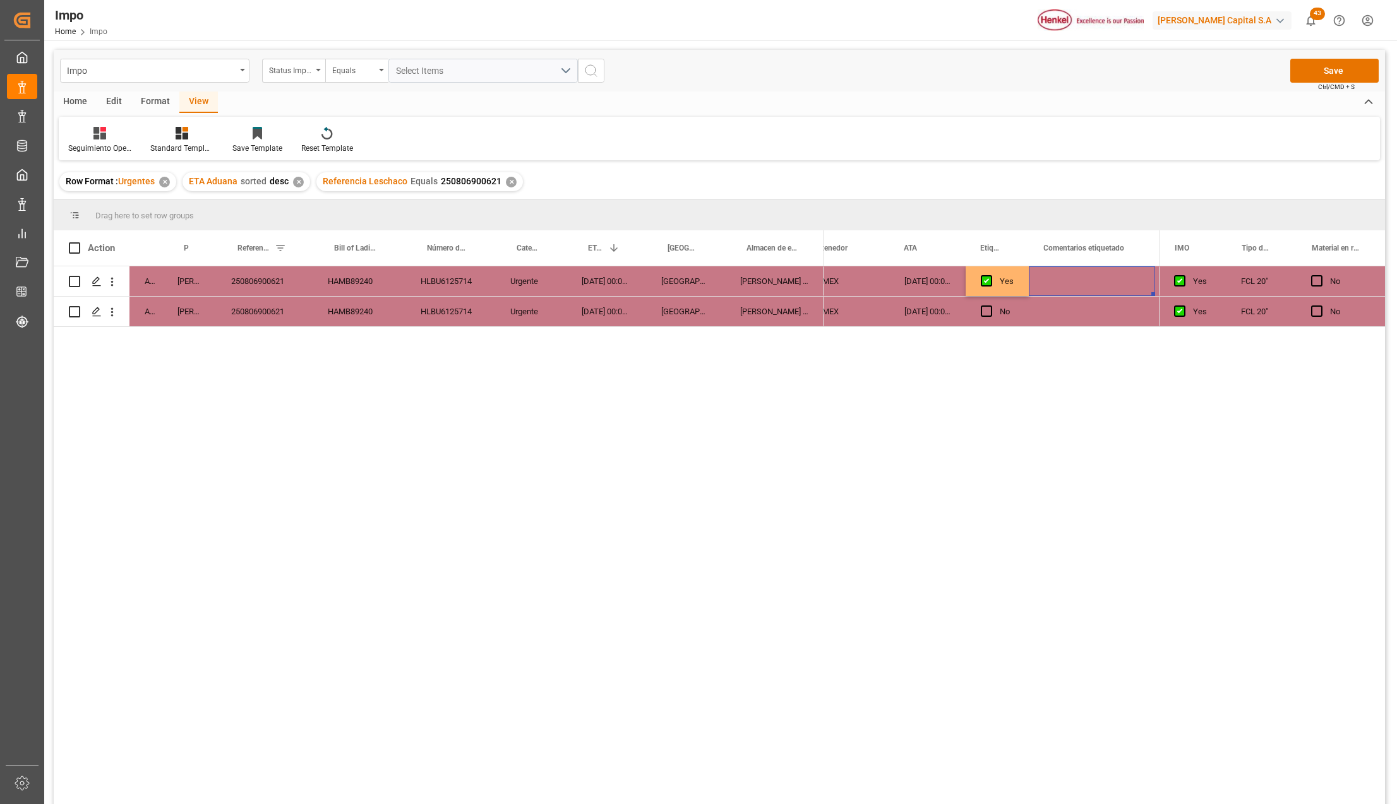
click at [1071, 283] on div "Press SPACE to select this row." at bounding box center [1092, 281] width 126 height 30
click at [1072, 283] on div "Press SPACE to select this row." at bounding box center [1092, 281] width 126 height 30
type input "NOM-050"
click at [1170, 465] on div "Arrived Karla Chavez 250806900621 HAMB89240 HLBU6125714 Urgente 11-08-2025 00:0…" at bounding box center [719, 537] width 1331 height 542
click at [1038, 321] on div "Press SPACE to select this row." at bounding box center [1092, 312] width 126 height 30
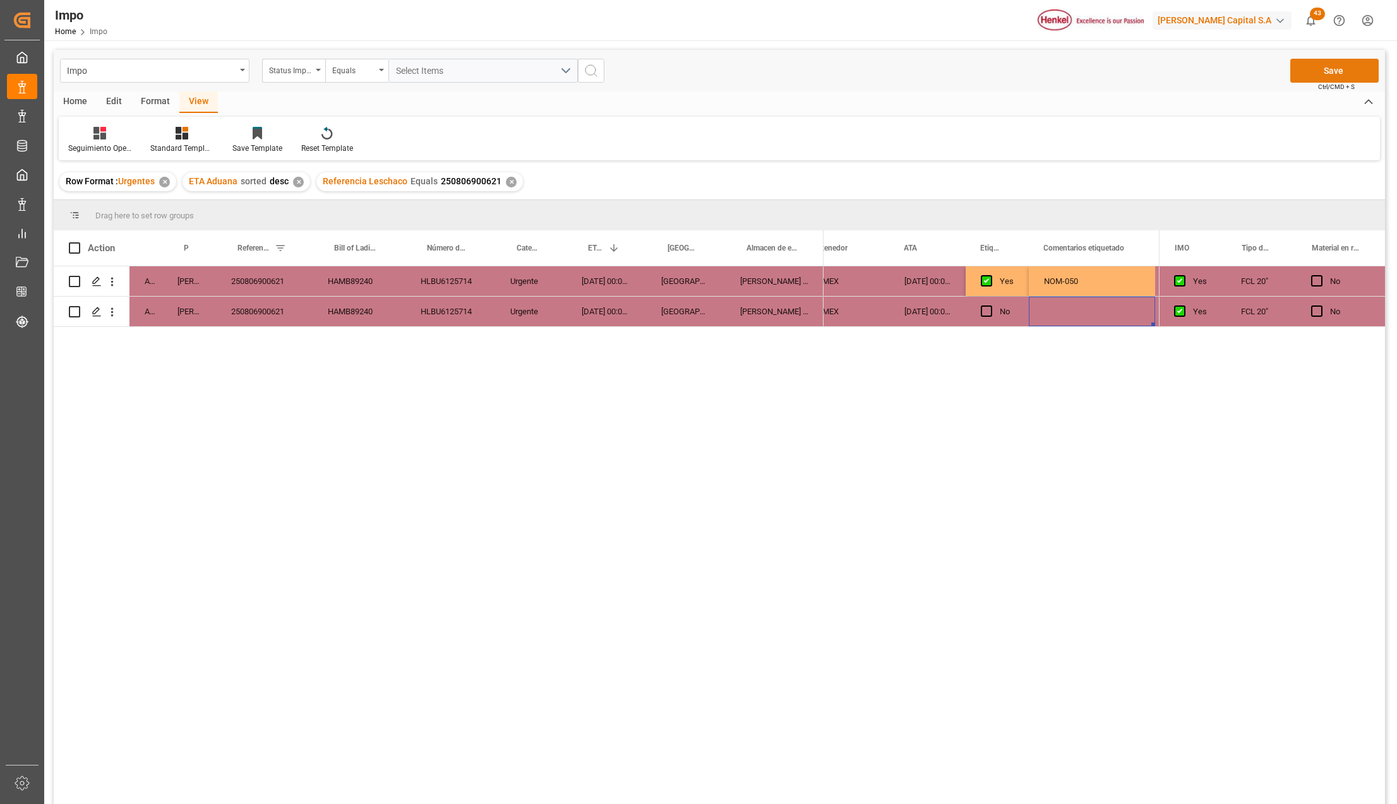
click at [1339, 59] on div "Save Ctrl/CMD + S" at bounding box center [1334, 71] width 88 height 24
click at [1309, 76] on button "Save" at bounding box center [1334, 71] width 88 height 24
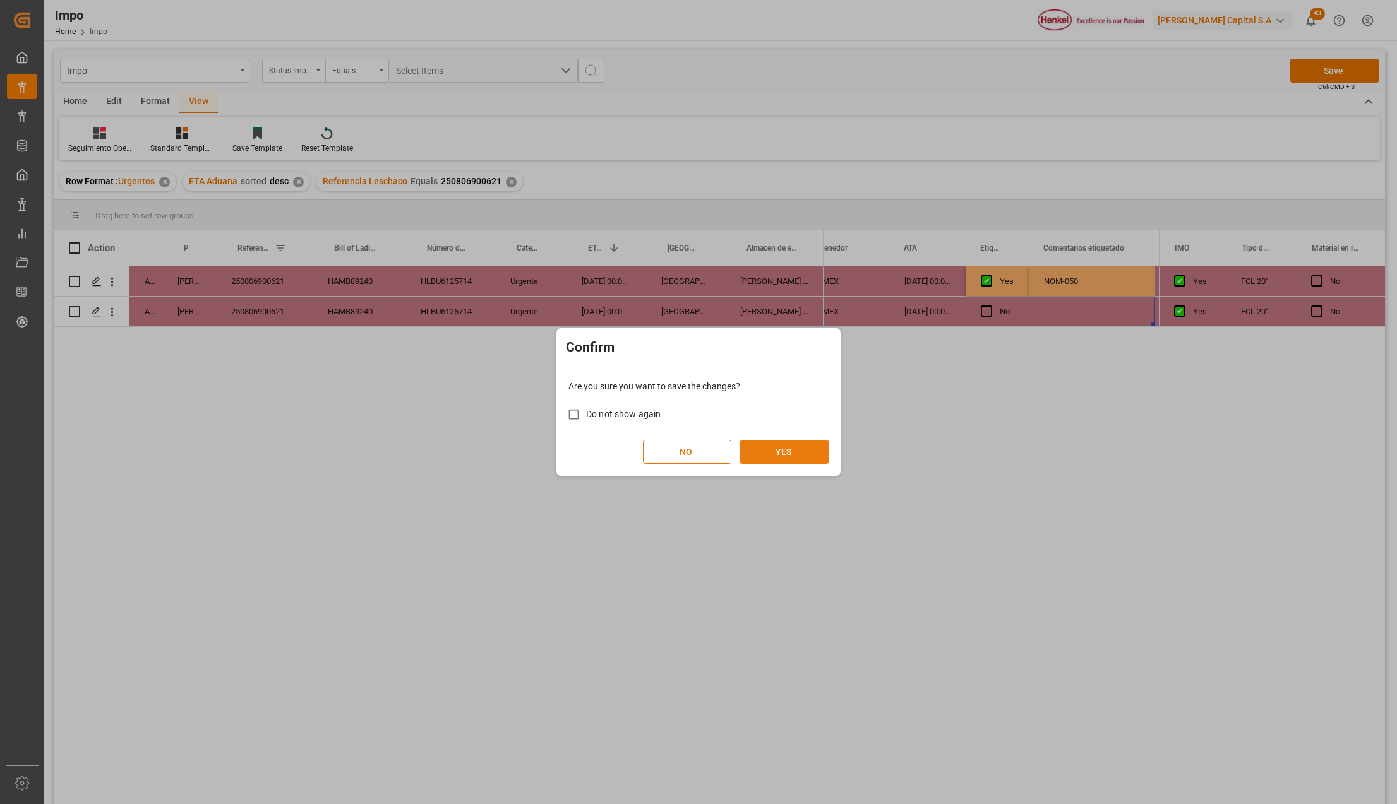
click at [811, 455] on button "YES" at bounding box center [784, 452] width 88 height 24
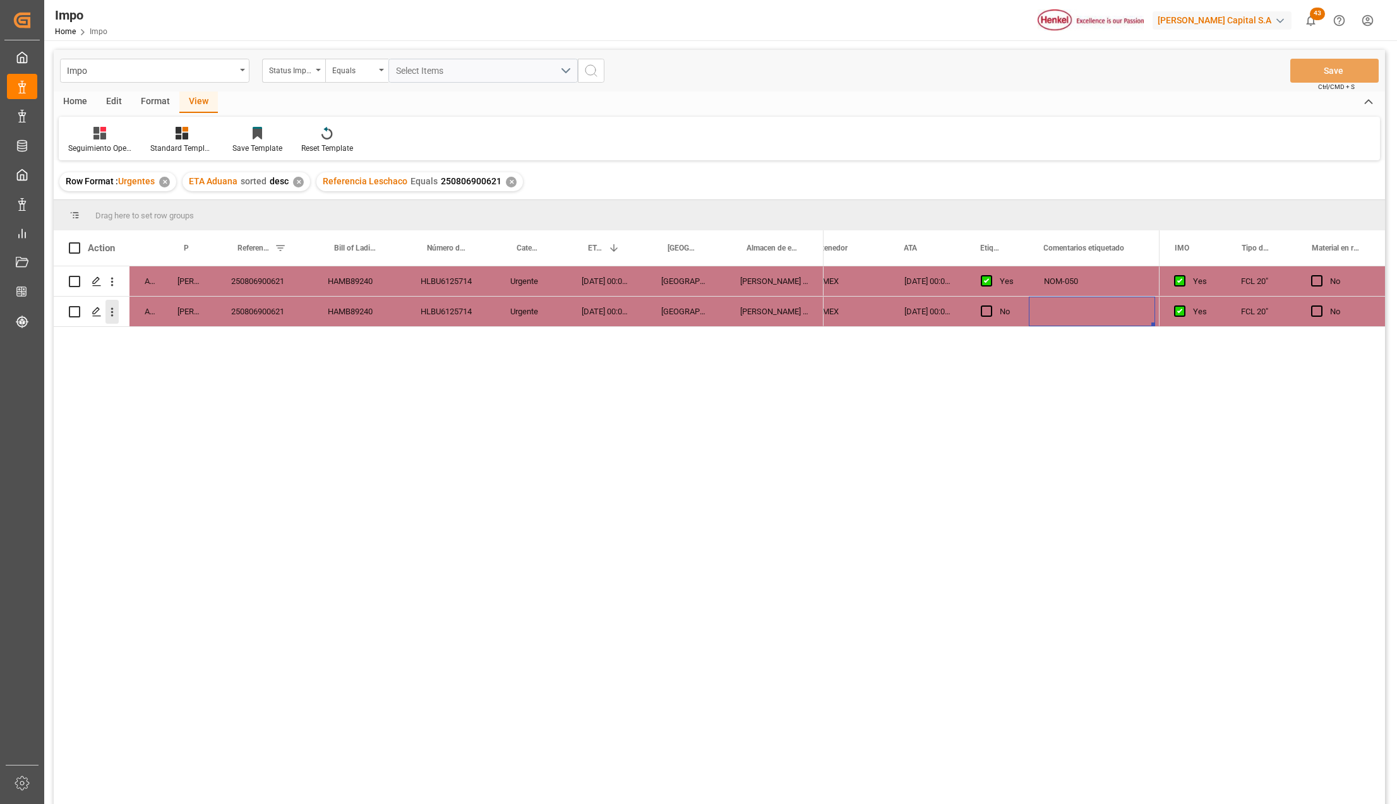
click at [114, 311] on icon "open menu" at bounding box center [111, 312] width 13 height 13
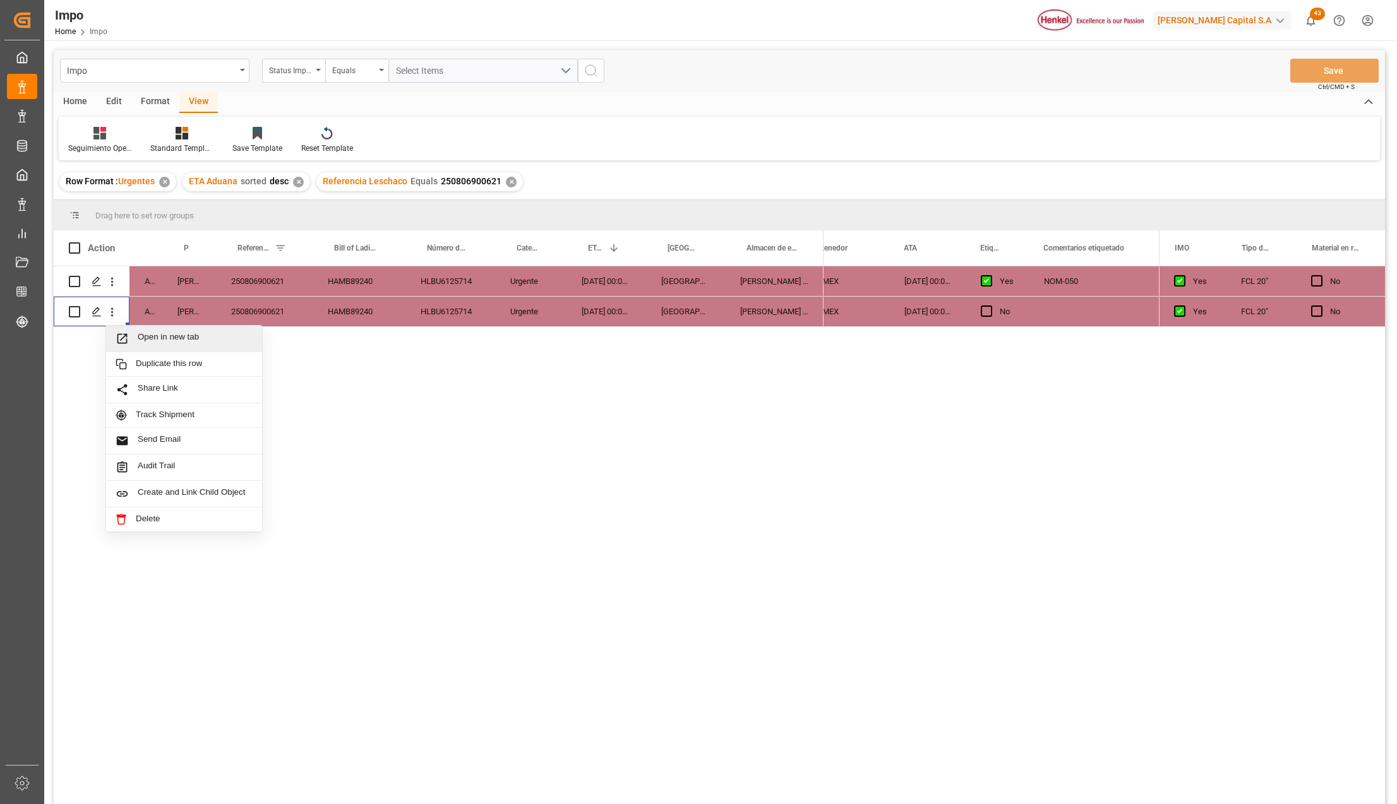
click at [134, 337] on span "Press SPACE to select this row." at bounding box center [127, 338] width 22 height 13
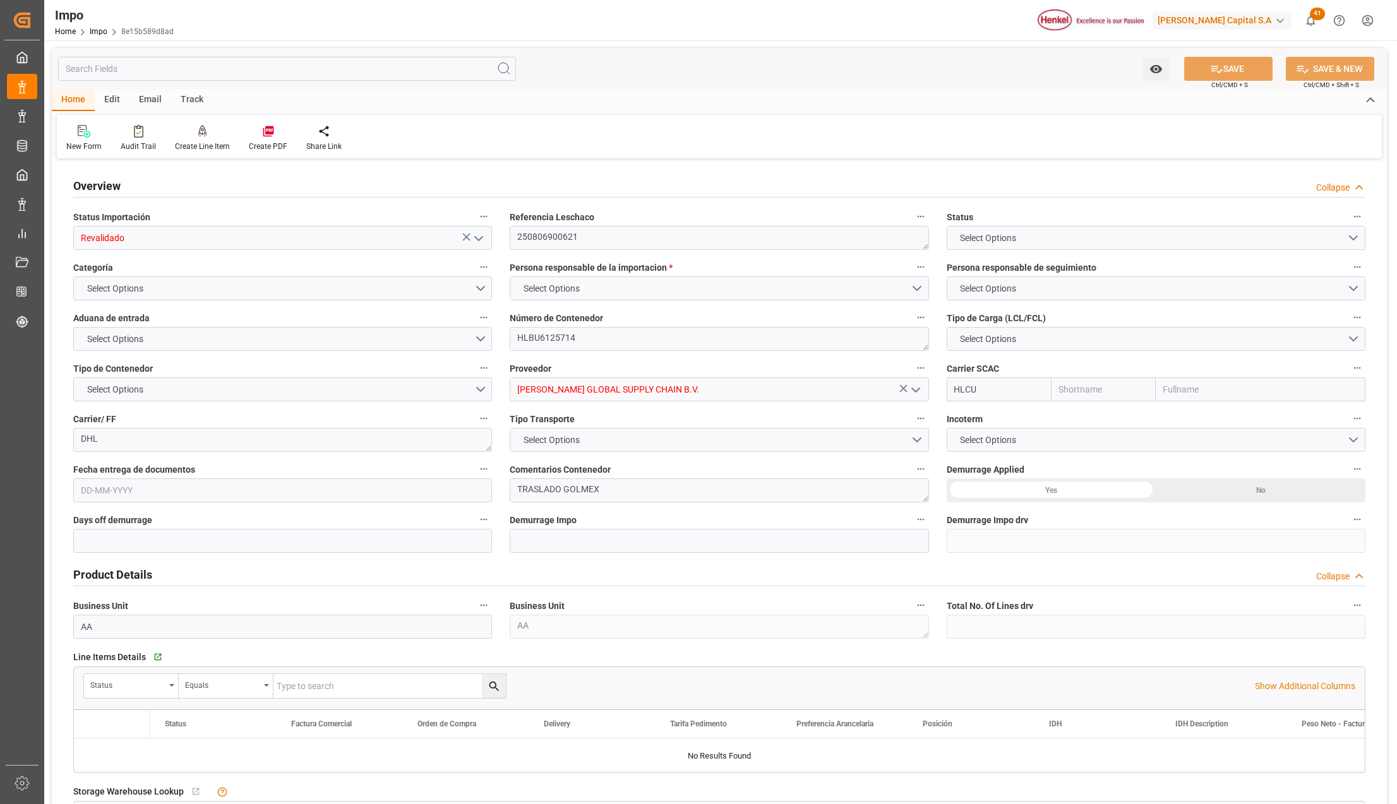
type input "Hapag [PERSON_NAME]"
type input "Hapag [PERSON_NAME] Aktiengesellschaft"
type input "3"
type input "25"
type input "10"
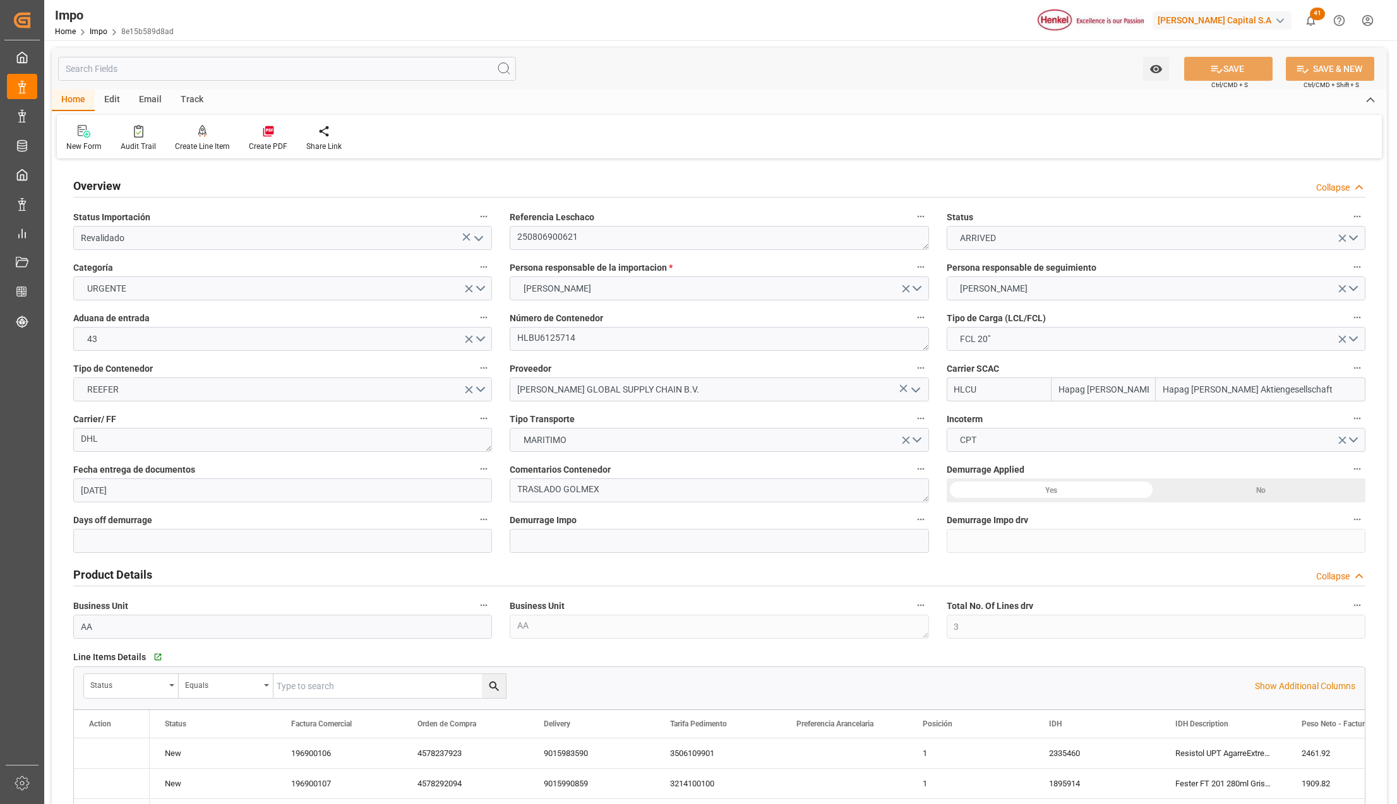
type input "[DATE]"
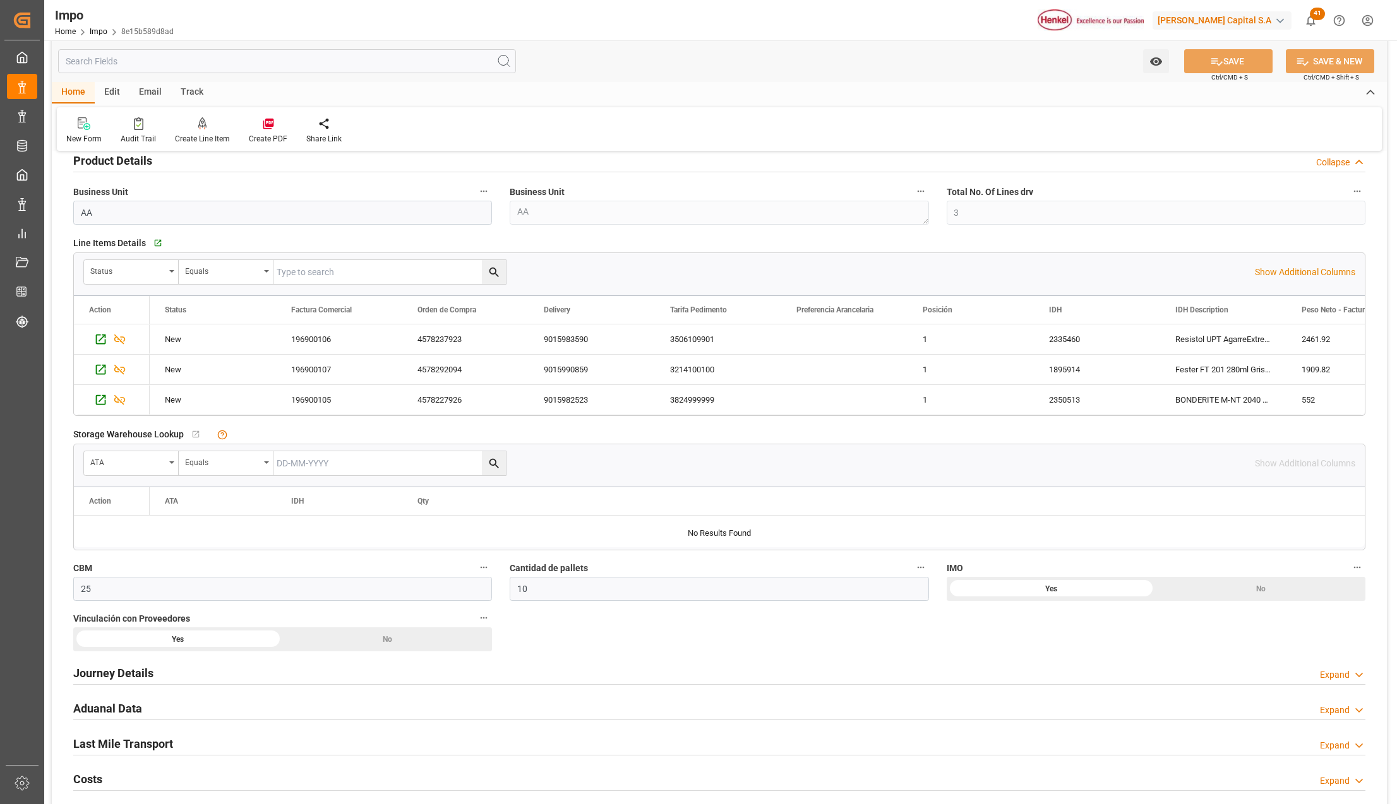
scroll to position [421, 0]
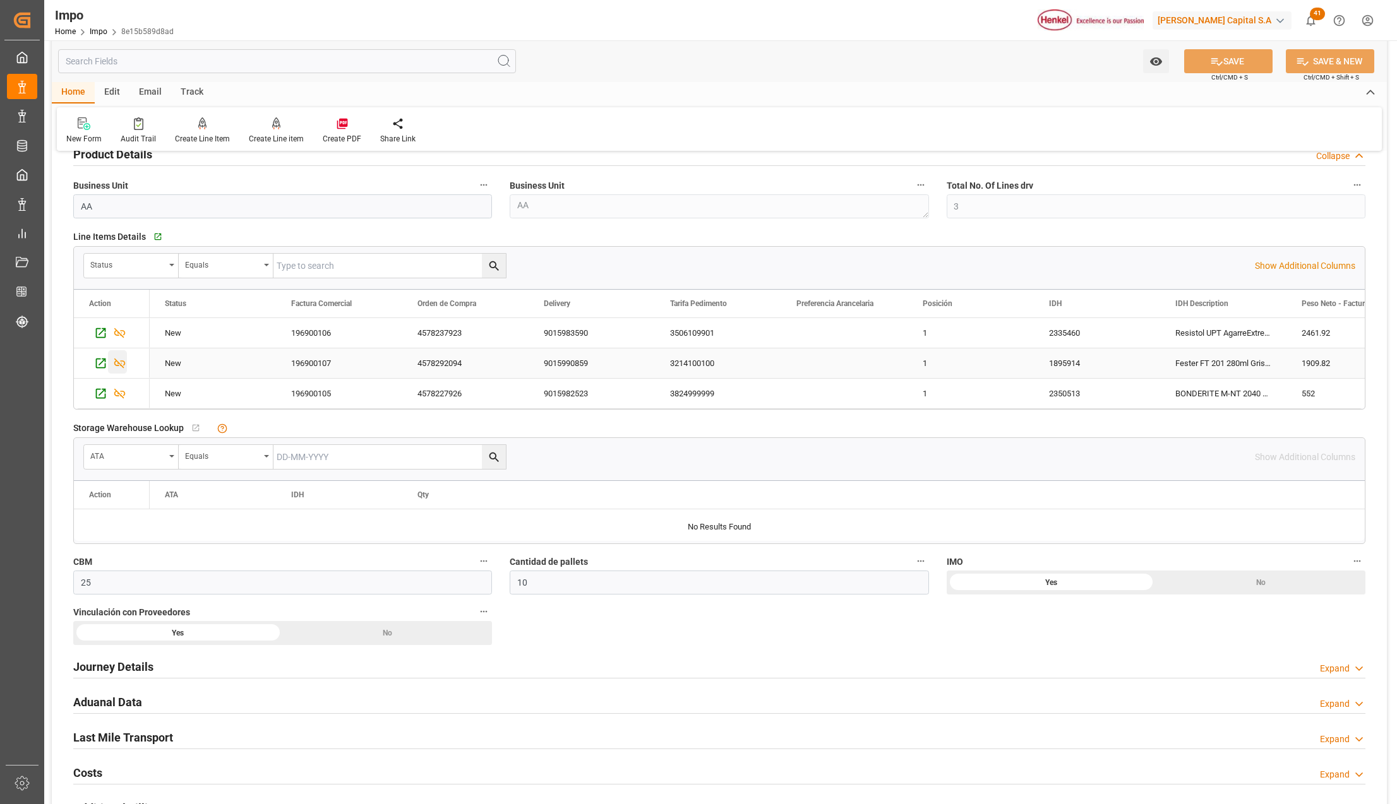
click at [119, 367] on icon "Press SPACE to select this row." at bounding box center [119, 363] width 13 height 13
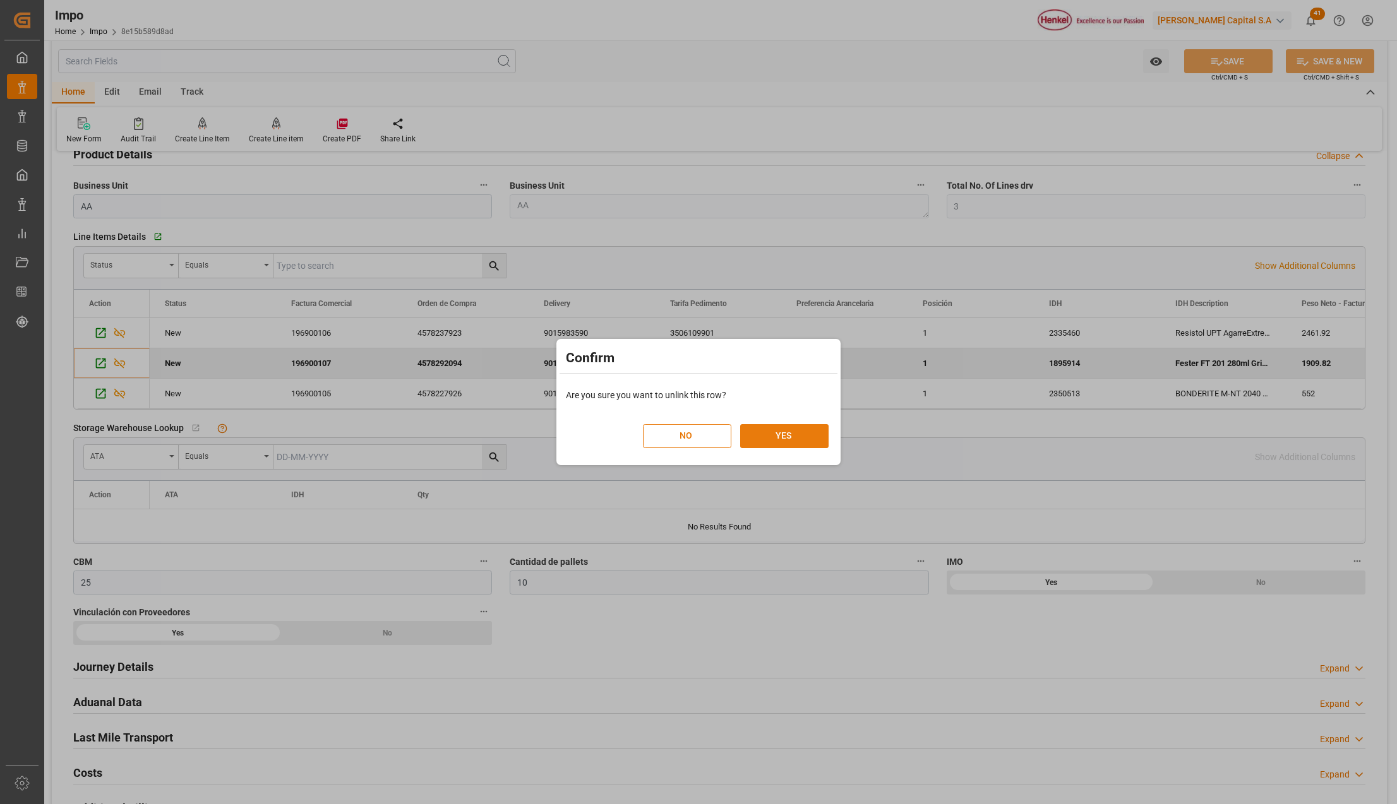
click at [768, 433] on button "YES" at bounding box center [784, 436] width 88 height 24
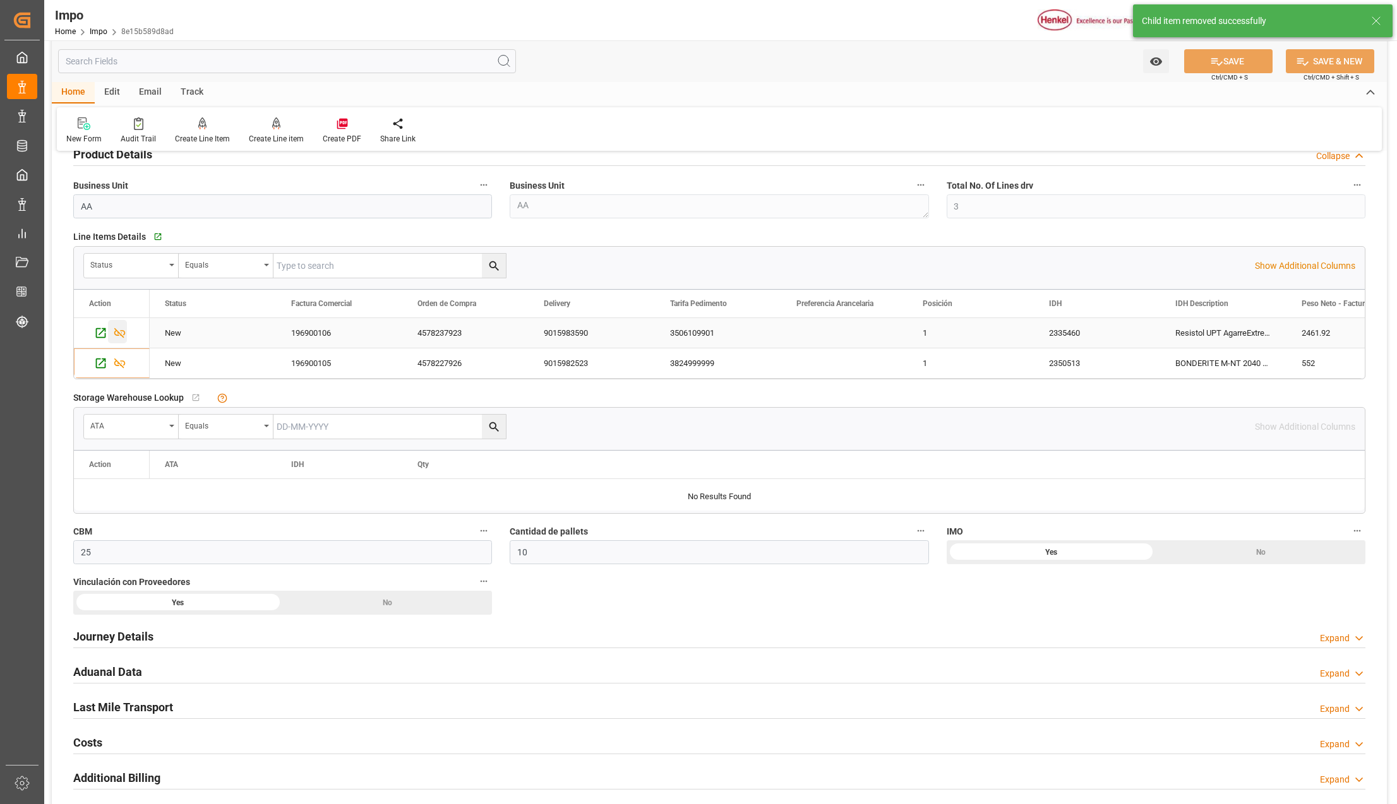
click at [117, 328] on icon "Press SPACE to select this row." at bounding box center [119, 332] width 13 height 13
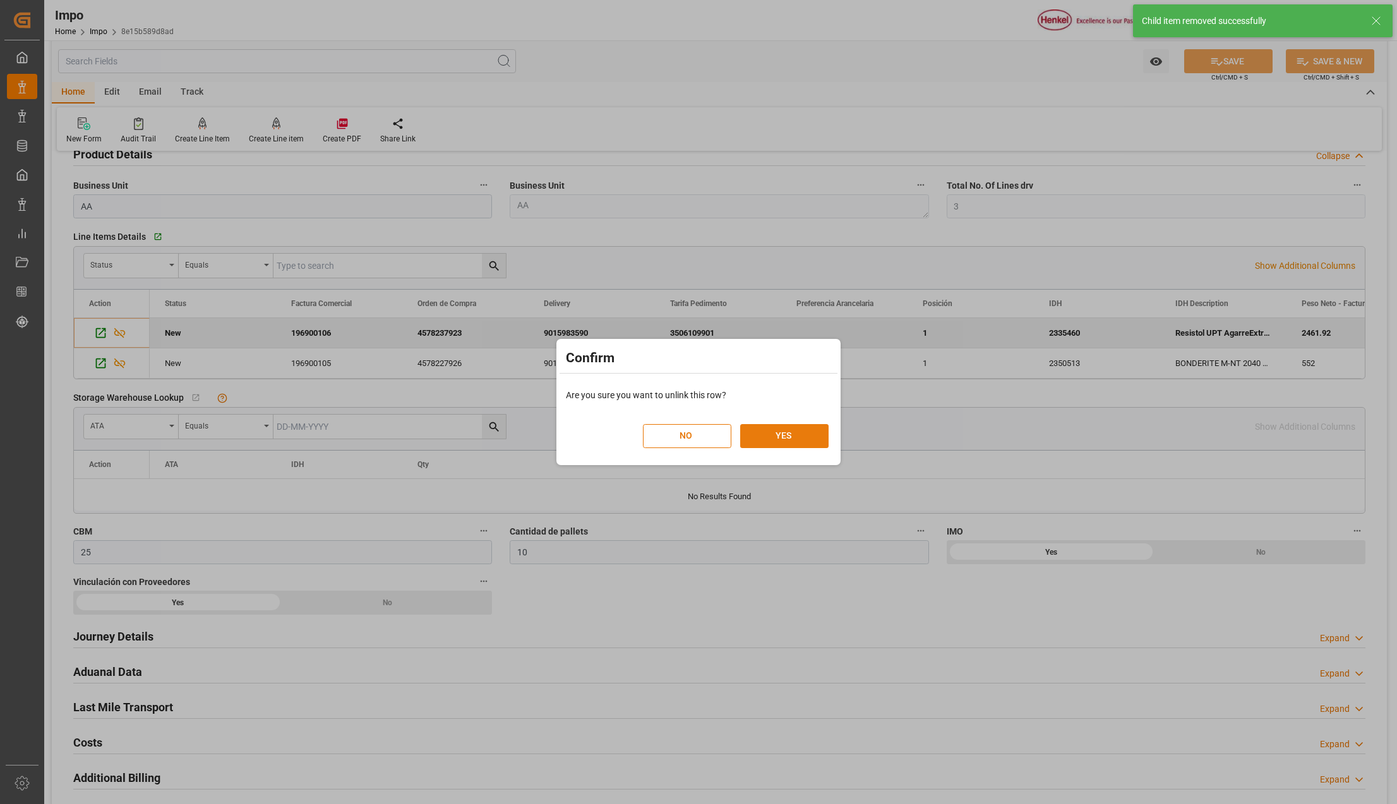
click at [773, 431] on button "YES" at bounding box center [784, 436] width 88 height 24
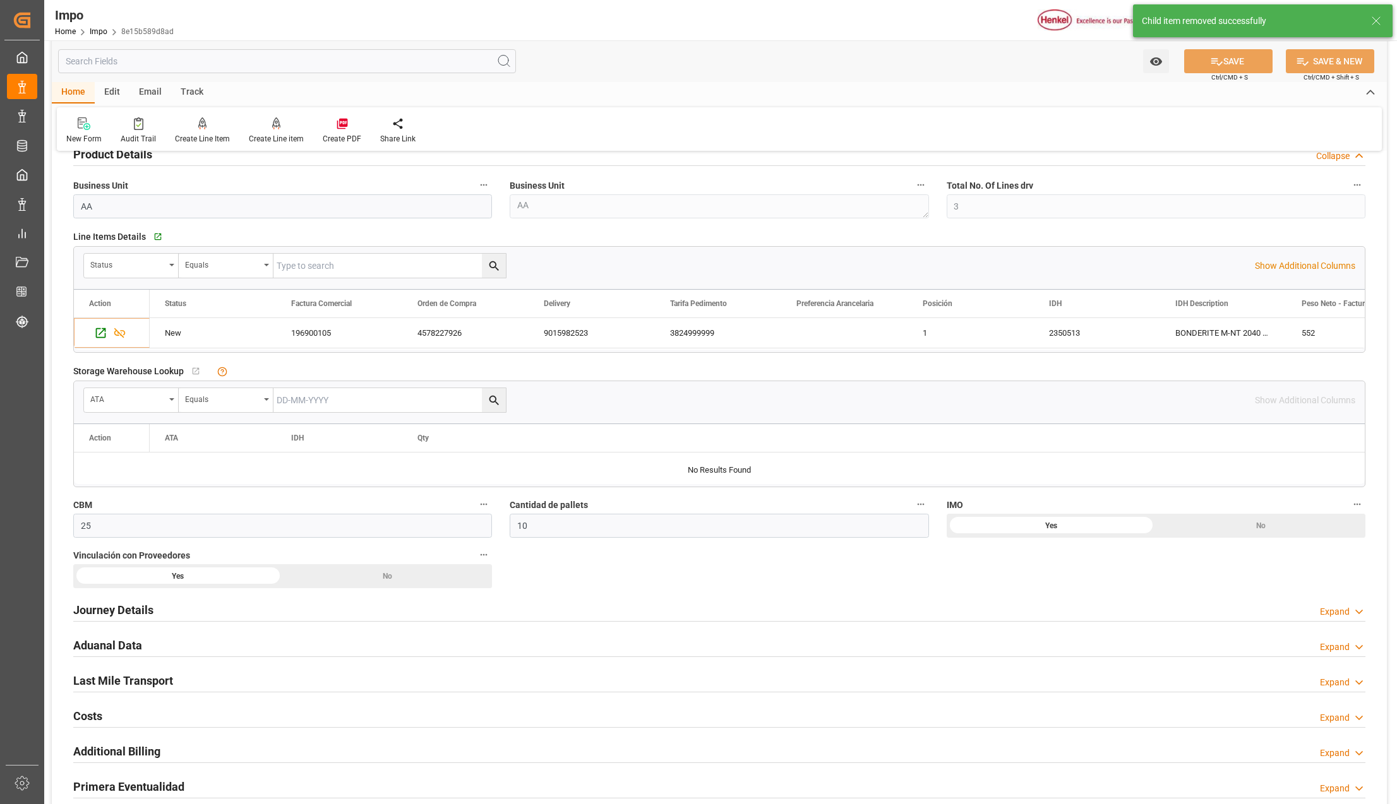
click at [1375, 21] on line at bounding box center [1376, 21] width 8 height 8
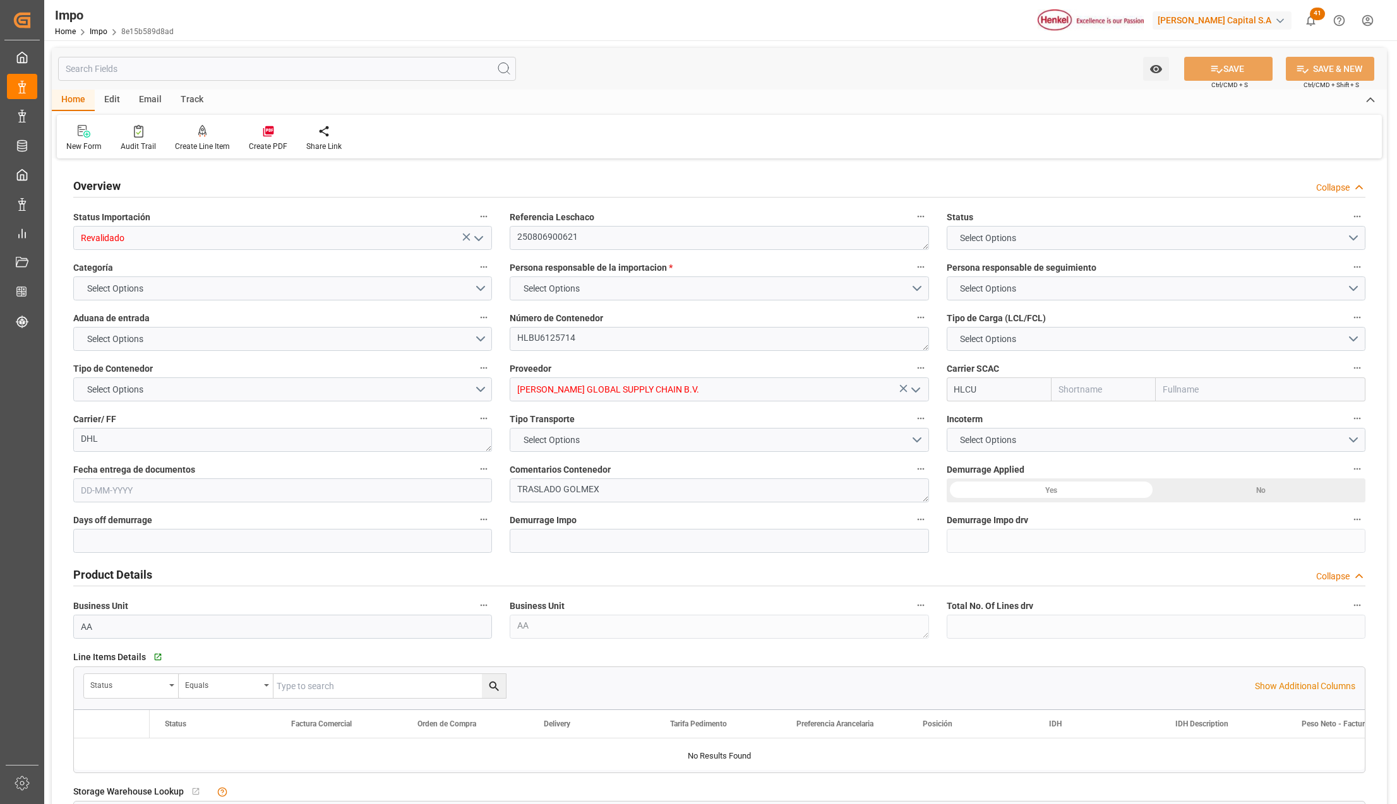
type input "Hapag [PERSON_NAME]"
type input "Hapag [PERSON_NAME] Aktiengesellschaft"
type input "1"
type input "25"
type input "10"
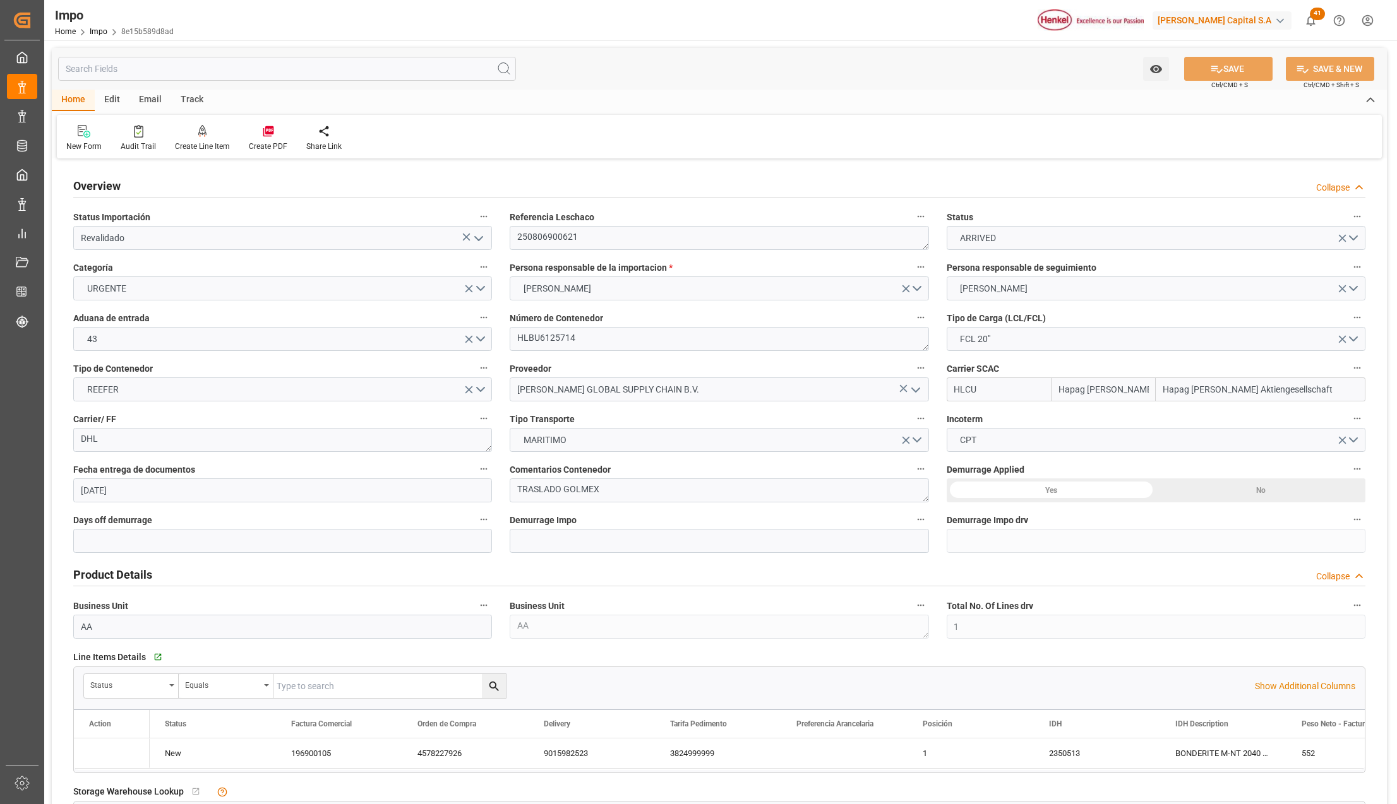
type input "[DATE]"
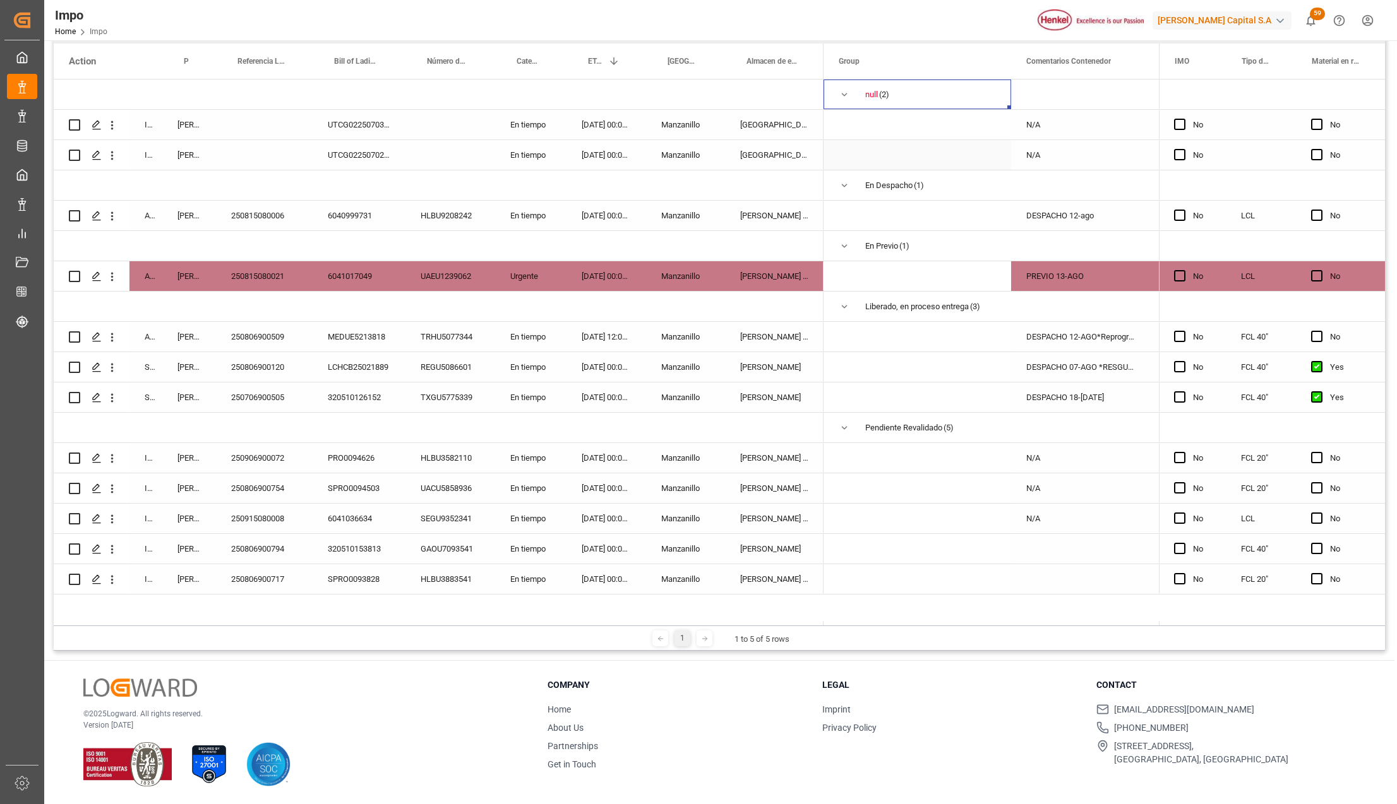
scroll to position [102, 0]
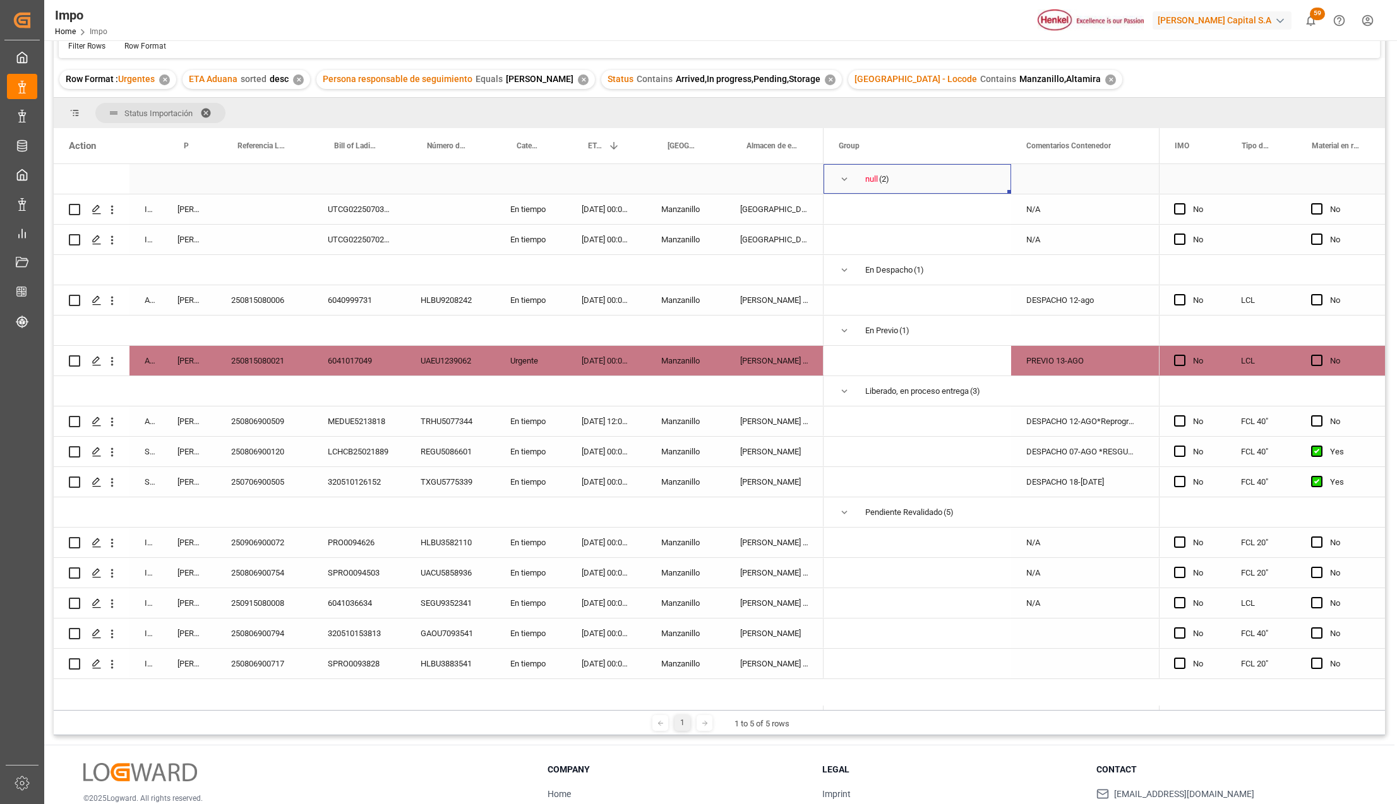
click at [846, 172] on span "Press SPACE to select this row." at bounding box center [843, 179] width 11 height 29
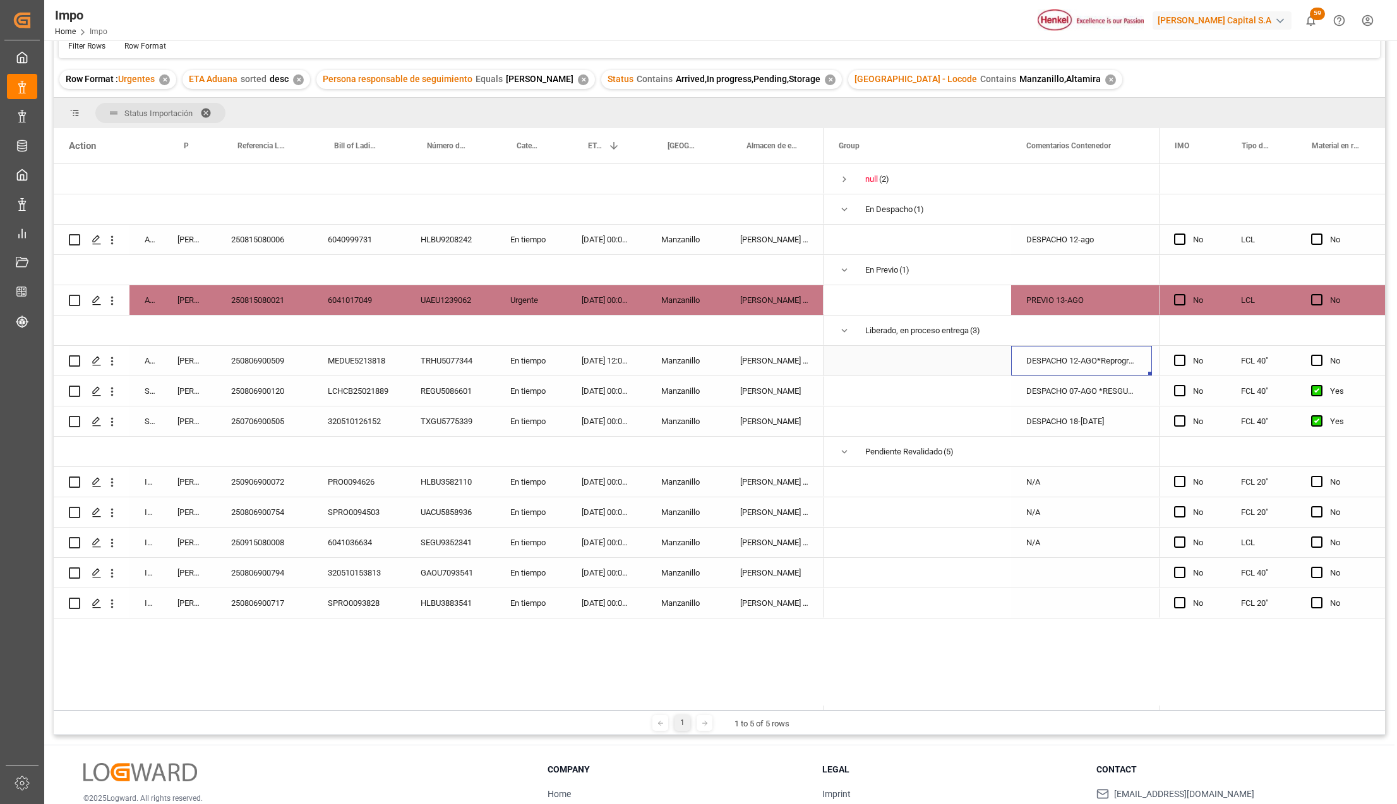
click at [1073, 365] on div "DESPACHO 12-AGO*Reprogramado*" at bounding box center [1081, 361] width 141 height 30
click at [1085, 369] on input "DESPACHO 12-AGO*Reprogramado*" at bounding box center [1081, 368] width 121 height 24
type input "DESPACHO 14-AGO*Reprogramado*"
click at [1041, 407] on div "DESPACHO 18-[DATE]" at bounding box center [1081, 422] width 141 height 30
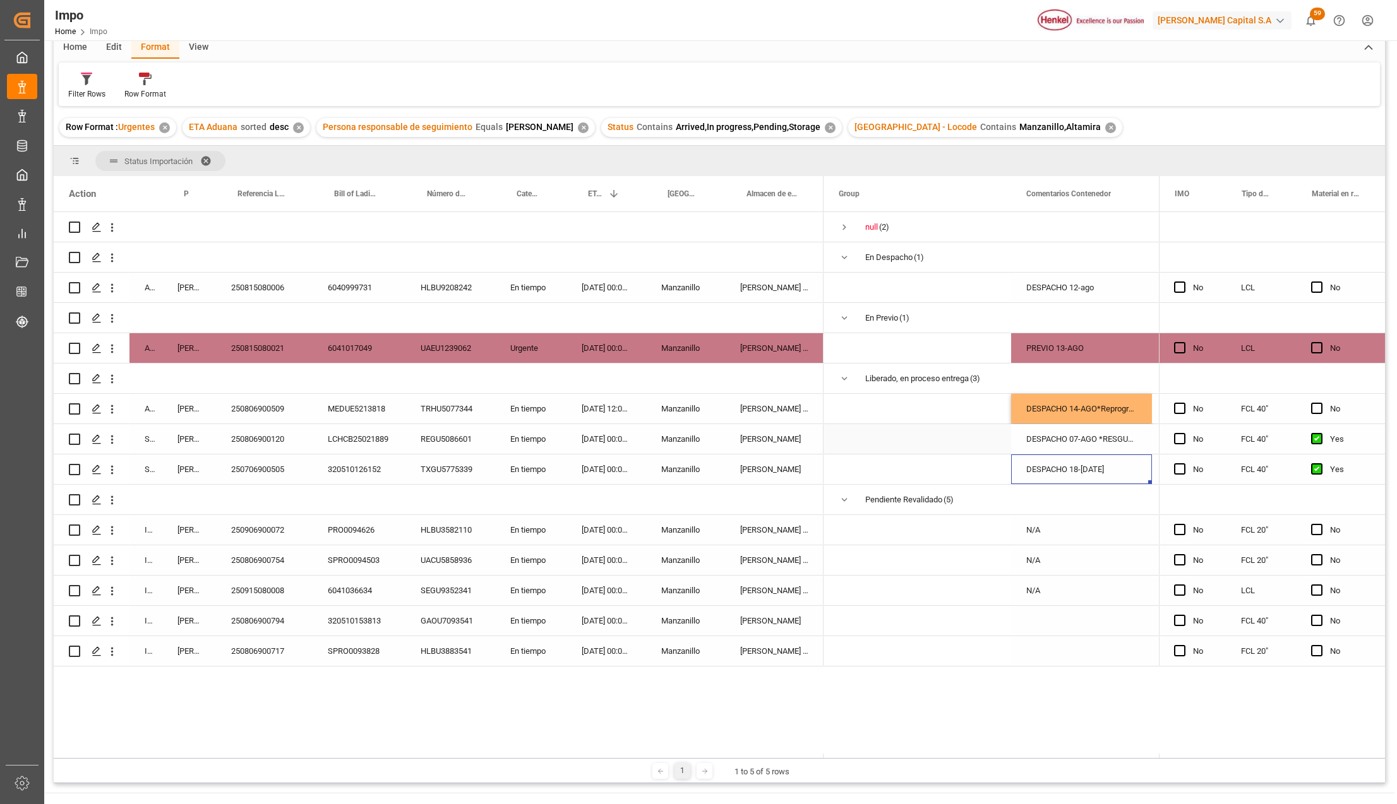
scroll to position [84, 0]
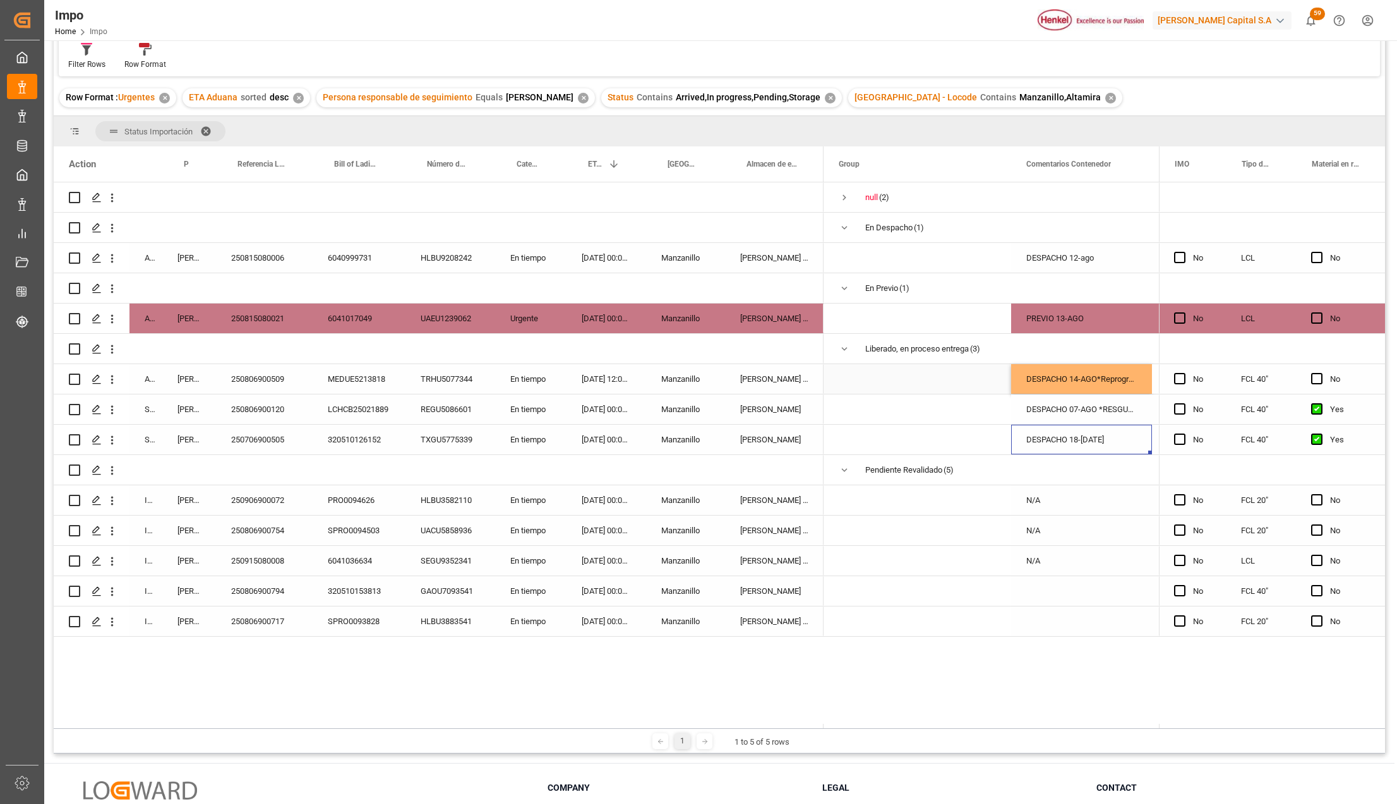
drag, startPoint x: 266, startPoint y: 380, endPoint x: 187, endPoint y: 558, distance: 195.0
click at [266, 380] on div "250806900509" at bounding box center [264, 379] width 97 height 30
